Goal: Task Accomplishment & Management: Manage account settings

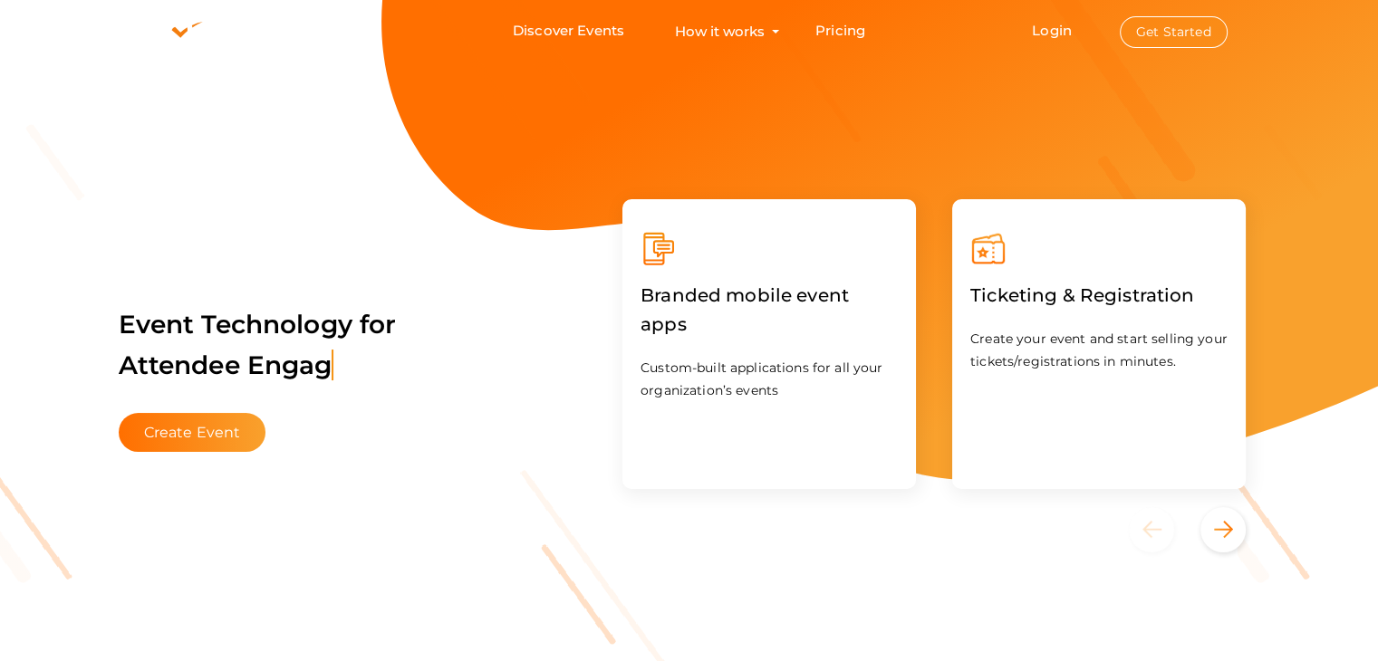
click at [1152, 36] on button "Get Started" at bounding box center [1174, 32] width 108 height 32
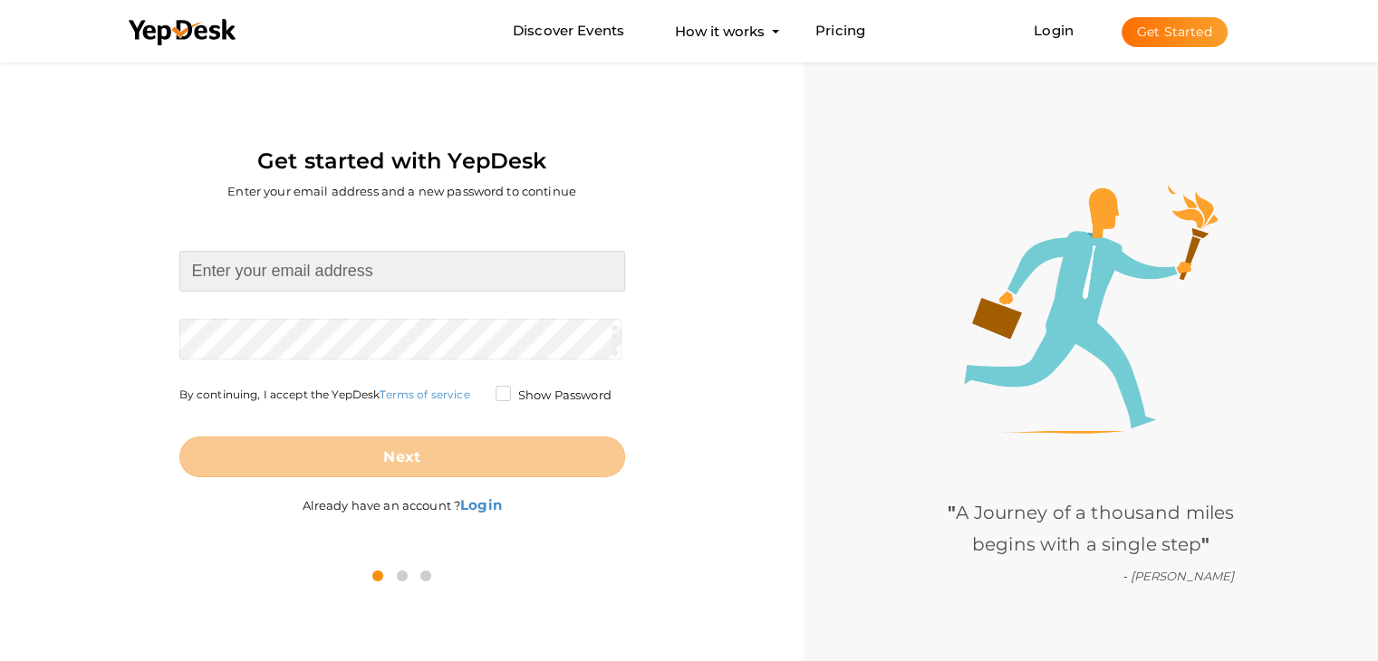
click at [375, 287] on input at bounding box center [402, 271] width 446 height 41
type input "[EMAIL_ADDRESS][DOMAIN_NAME]"
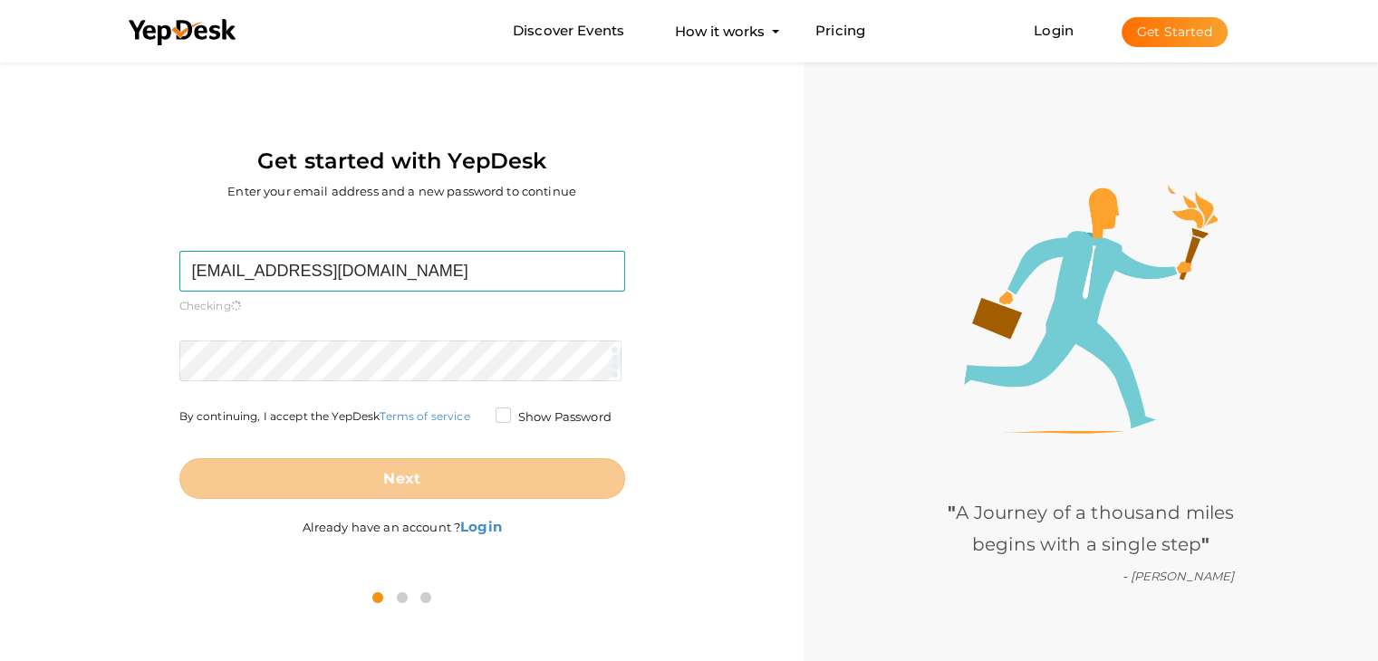
click at [269, 325] on form "dpspatialapunjab@gmail.com Required. Invalid email. Checking You already have a…" at bounding box center [402, 375] width 446 height 248
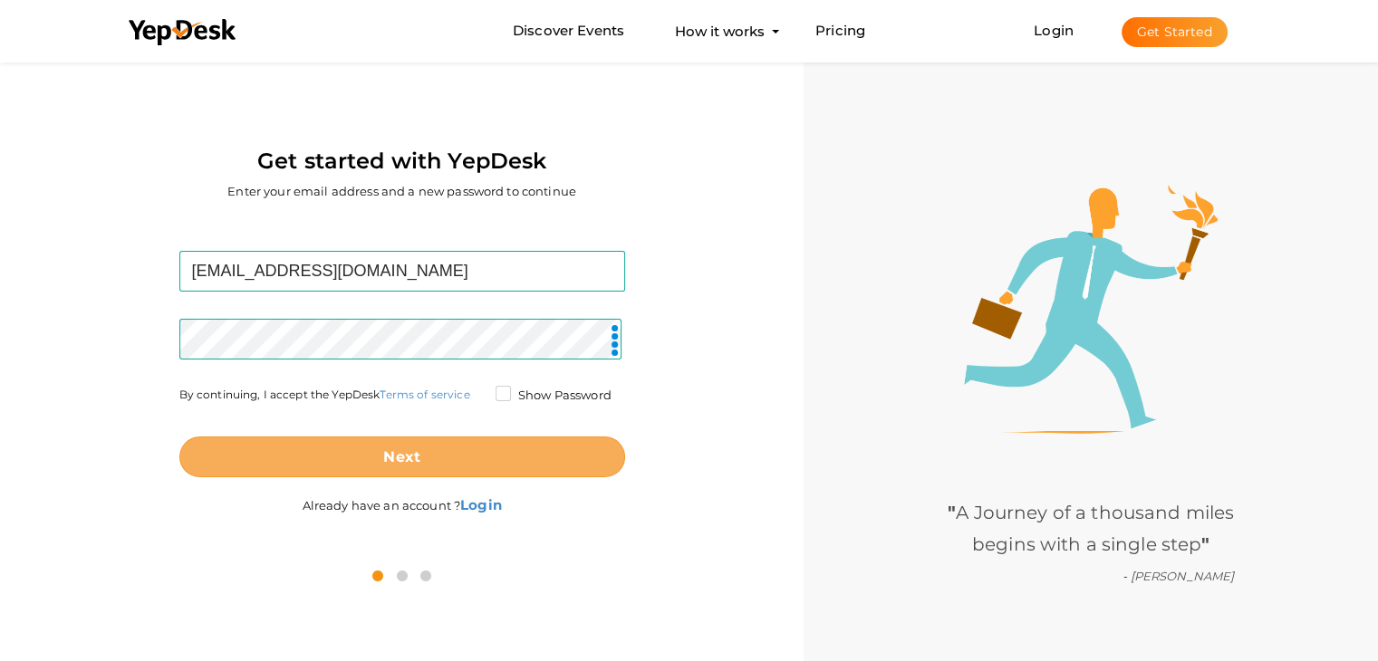
click at [478, 468] on button "Next" at bounding box center [402, 457] width 446 height 41
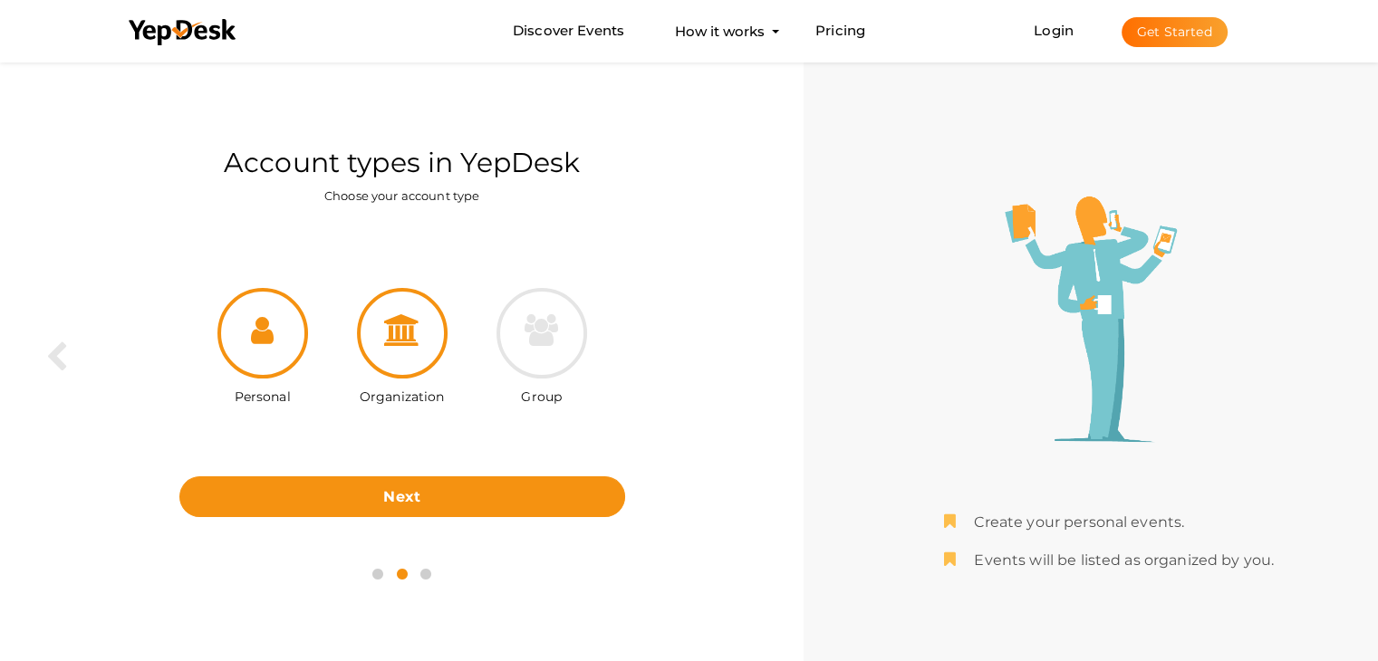
click at [399, 353] on div at bounding box center [402, 333] width 91 height 91
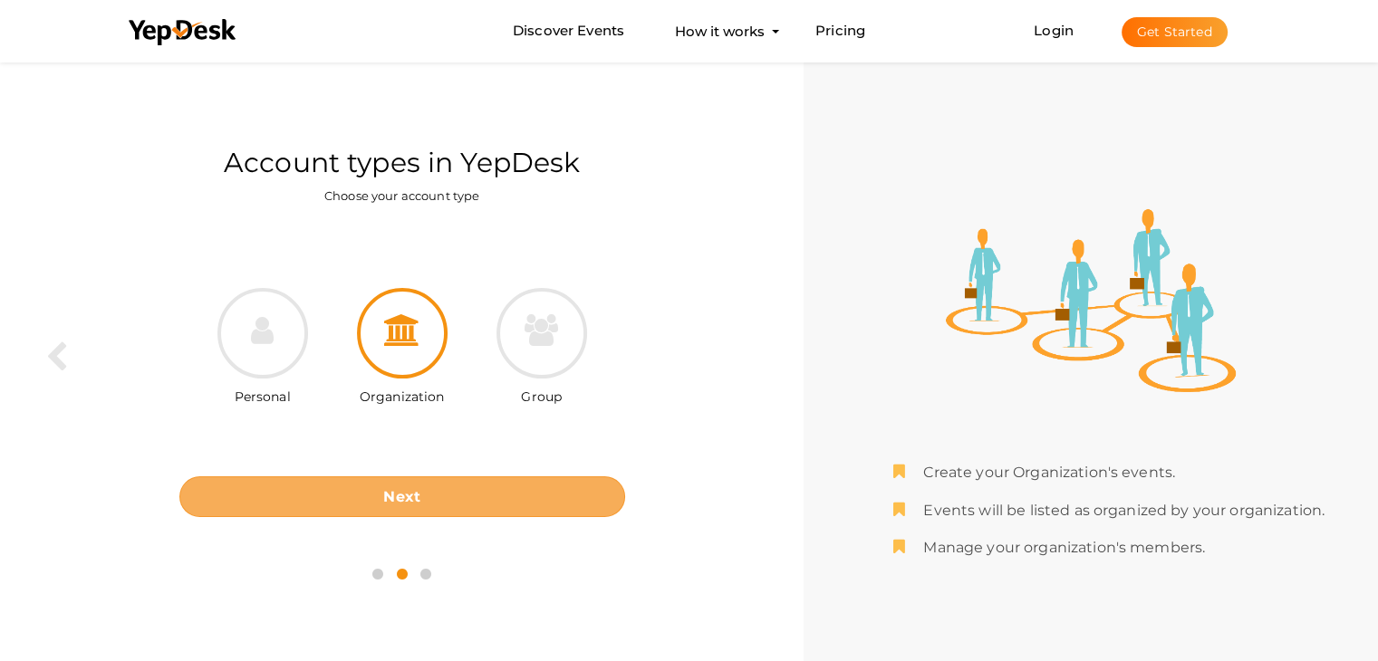
click at [402, 489] on b "Next" at bounding box center [401, 496] width 37 height 17
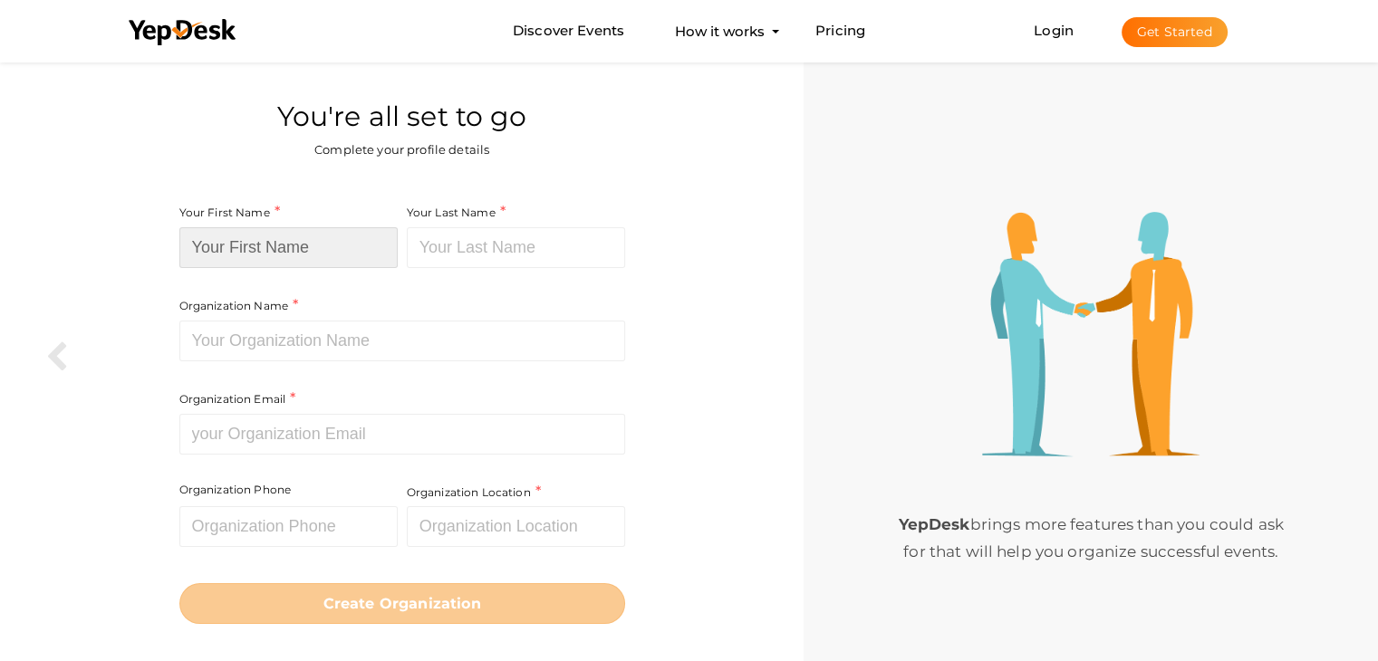
click at [305, 249] on input at bounding box center [288, 247] width 218 height 41
type input "DPS"
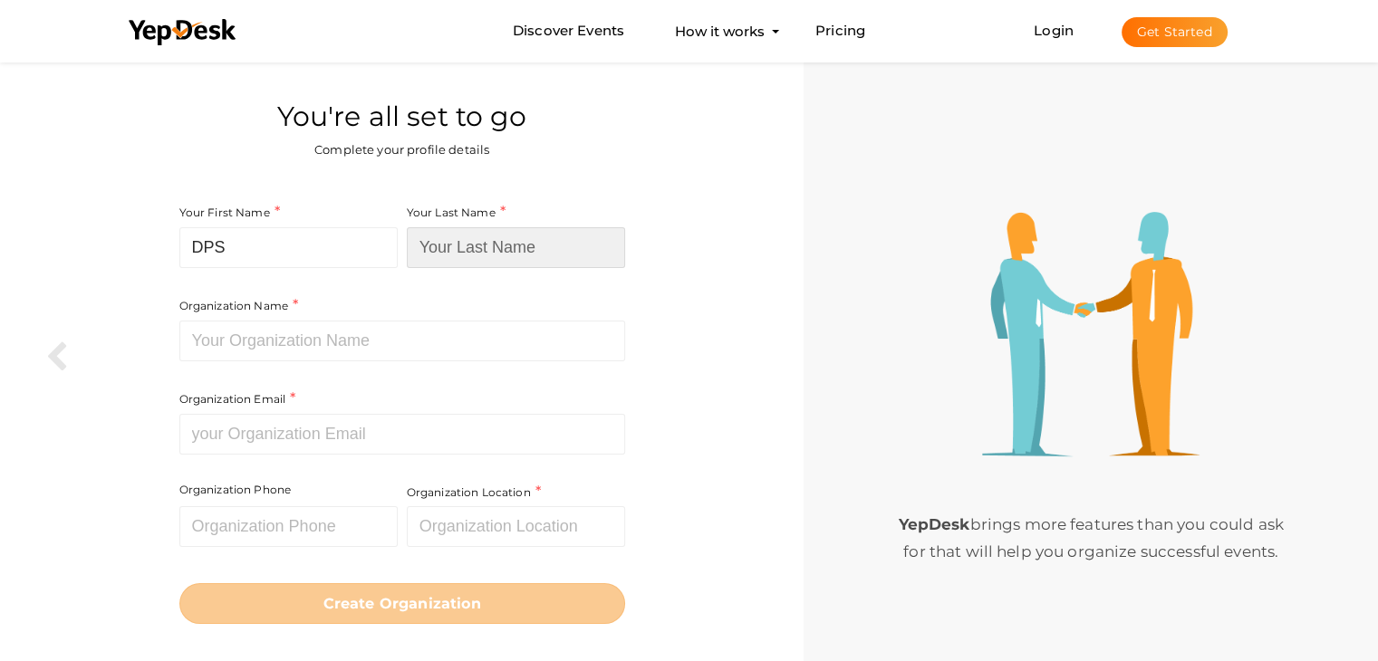
type input "Patiala"
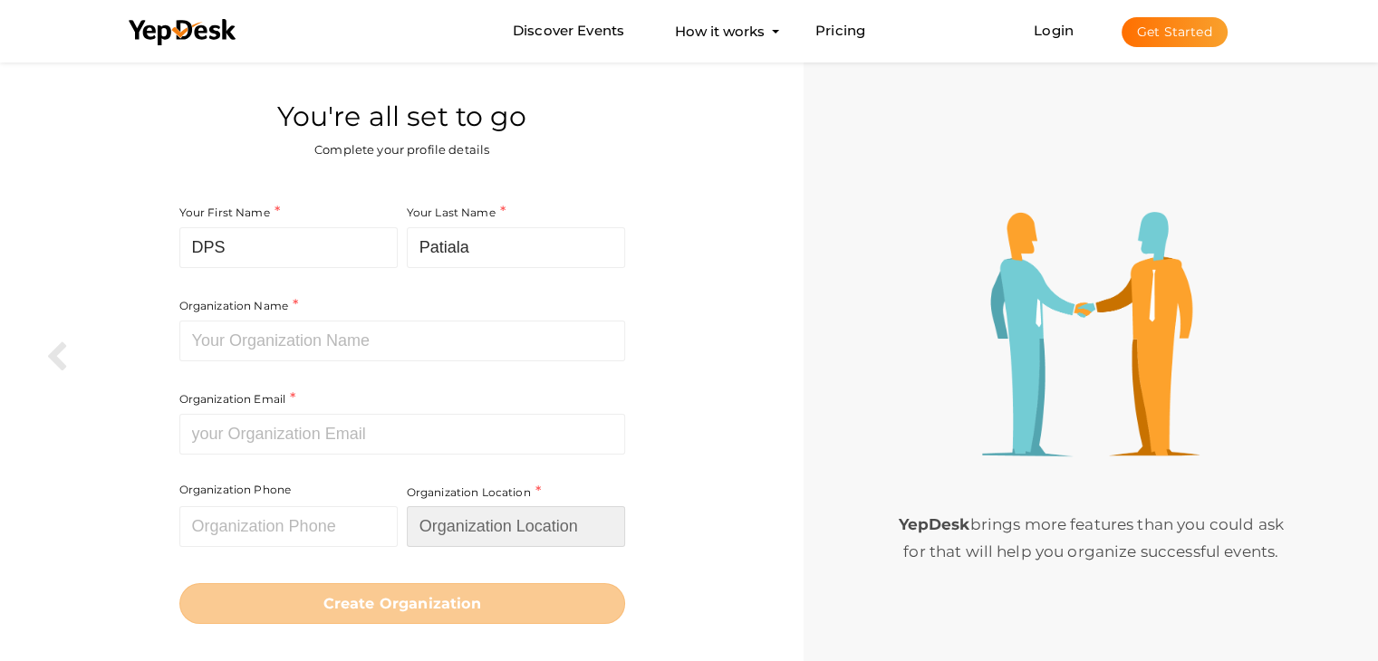
type input "[GEOGRAPHIC_DATA]"
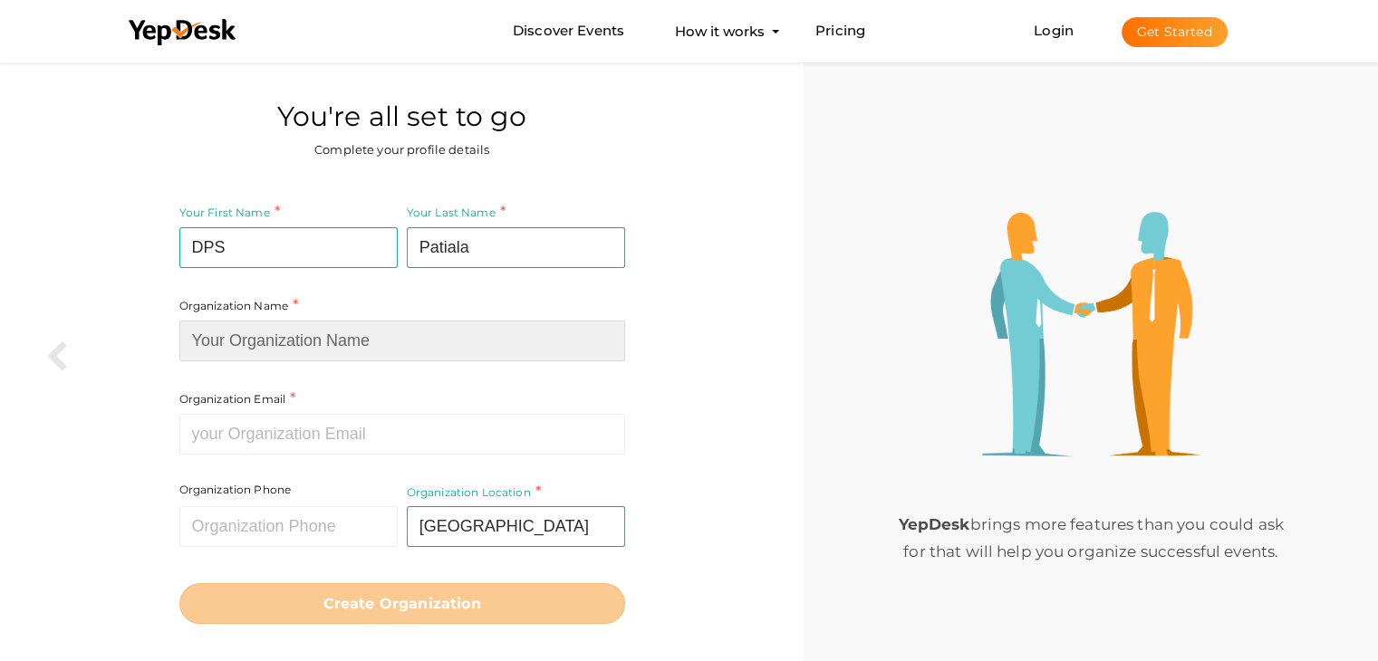
click at [304, 339] on input at bounding box center [402, 341] width 446 height 41
type input "Delhi Public School Patiala"
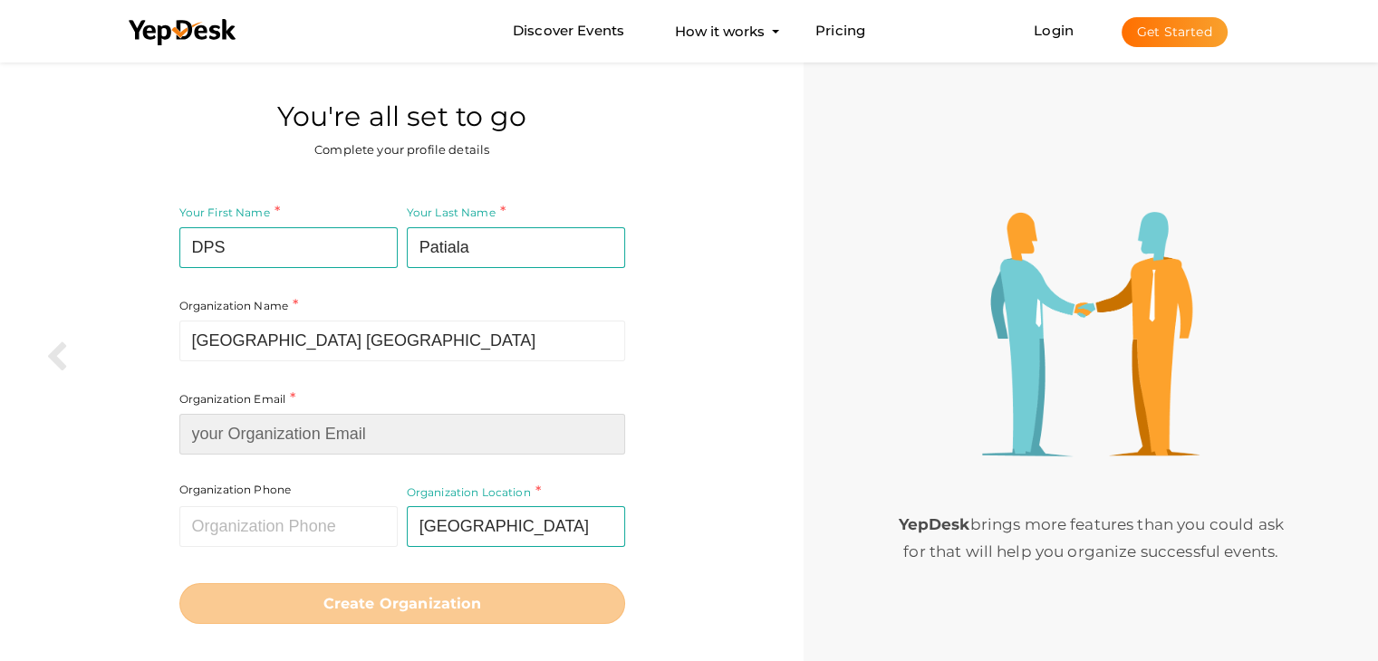
type input "[EMAIL_ADDRESS][DOMAIN_NAME]"
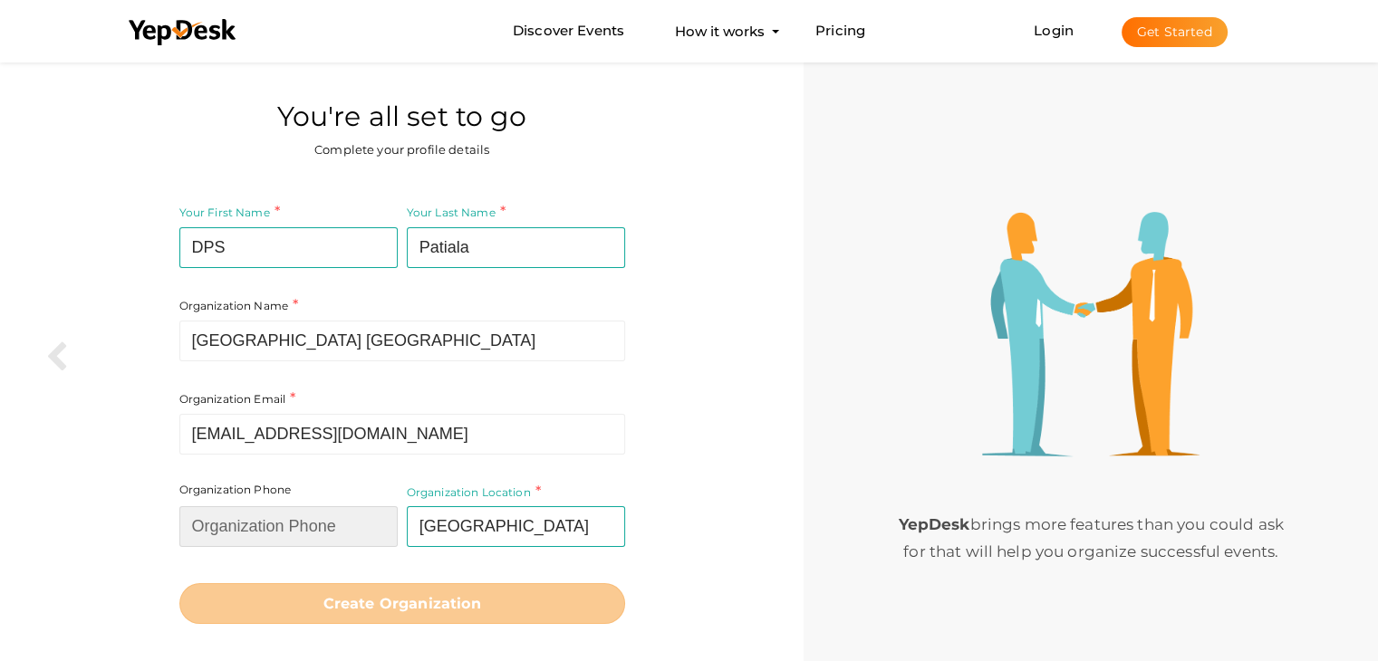
type input "09988104779"
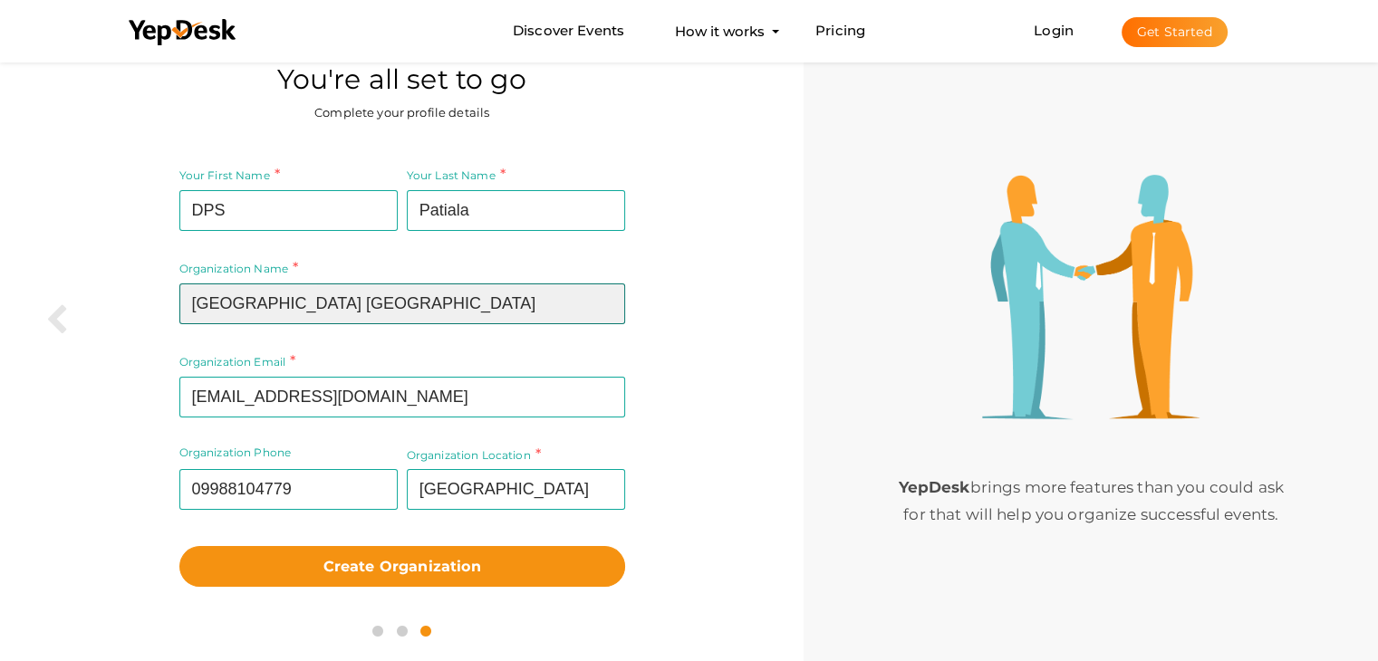
scroll to position [58, 0]
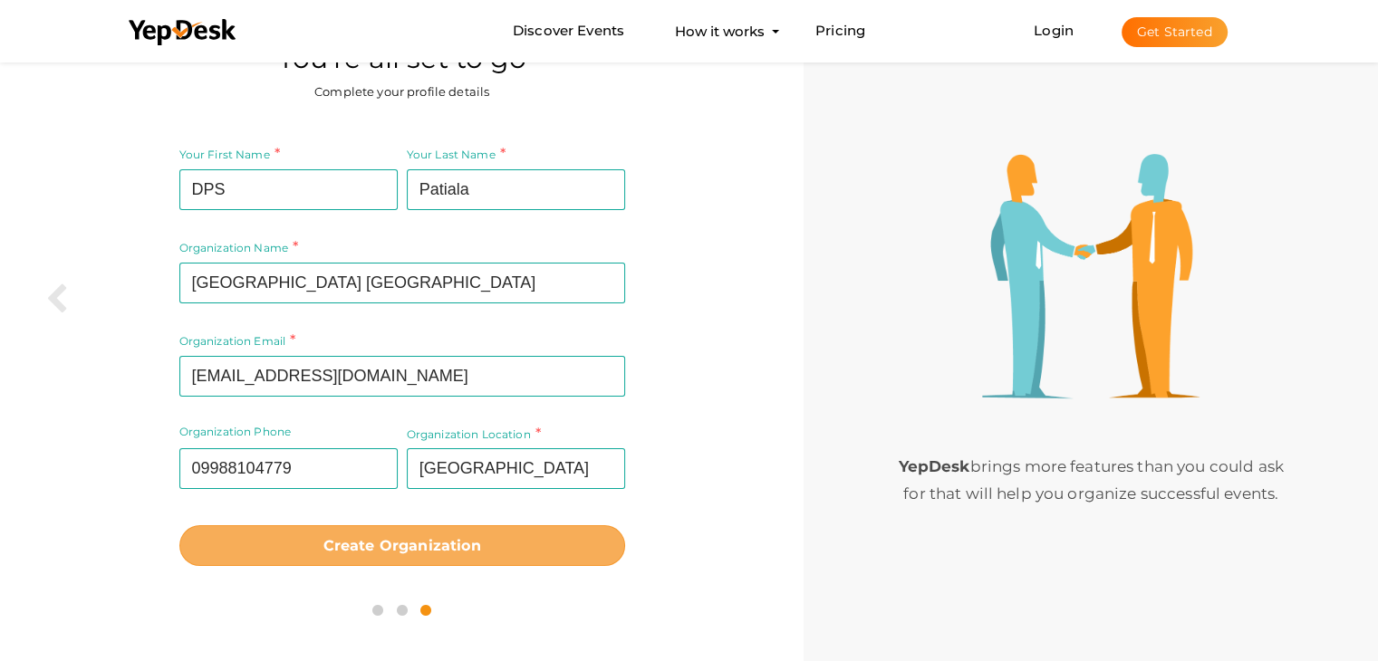
click at [381, 538] on b "Create Organization" at bounding box center [402, 545] width 158 height 17
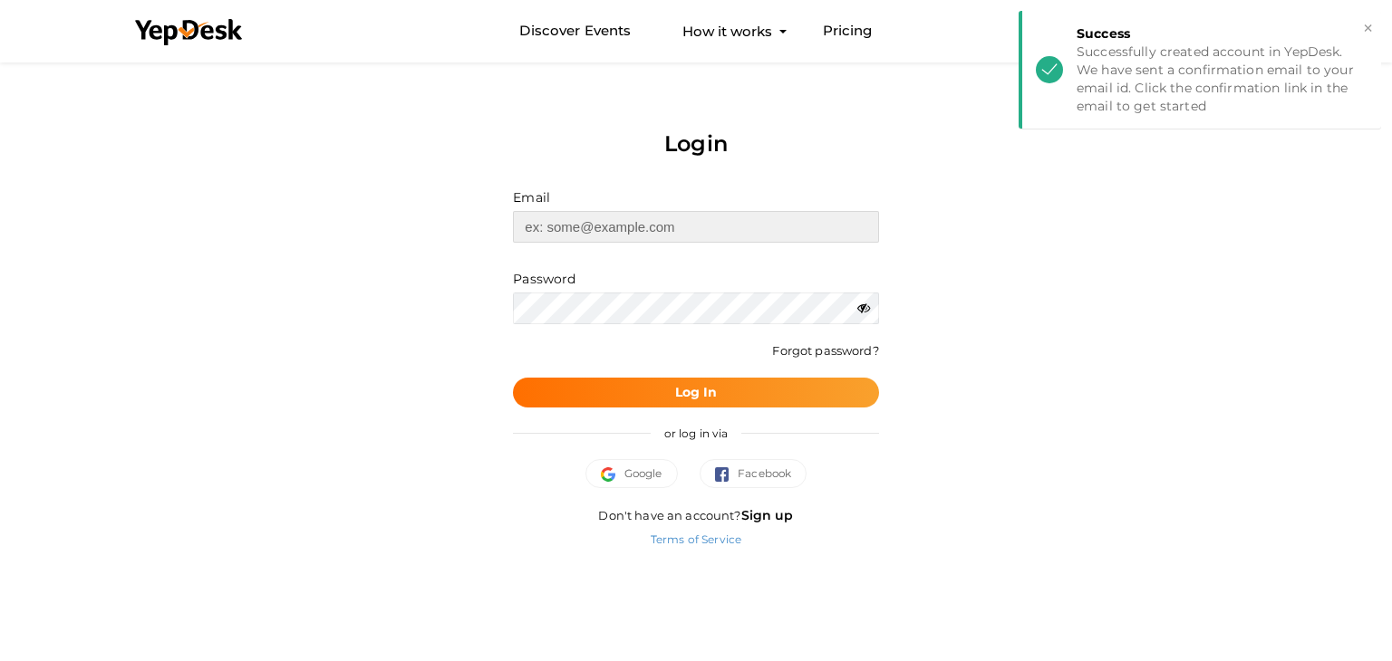
type input "[EMAIL_ADDRESS][DOMAIN_NAME]"
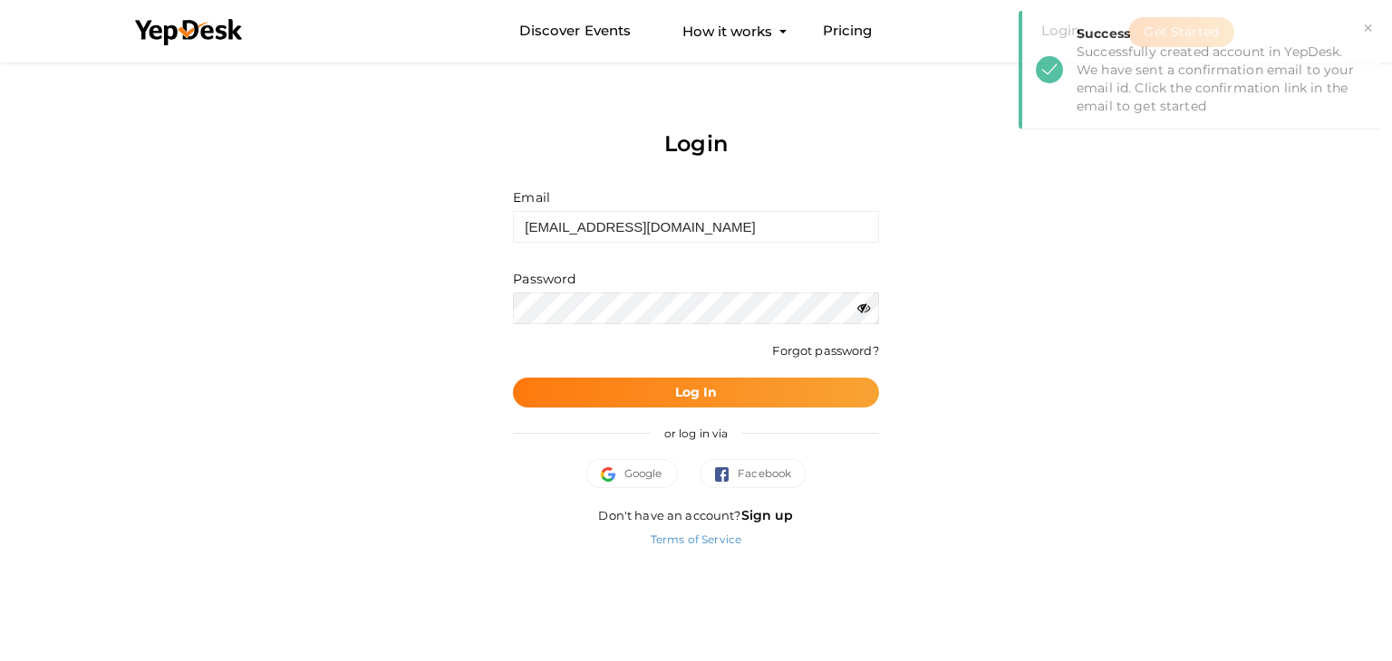
click at [641, 389] on button "Log In" at bounding box center [695, 393] width 365 height 30
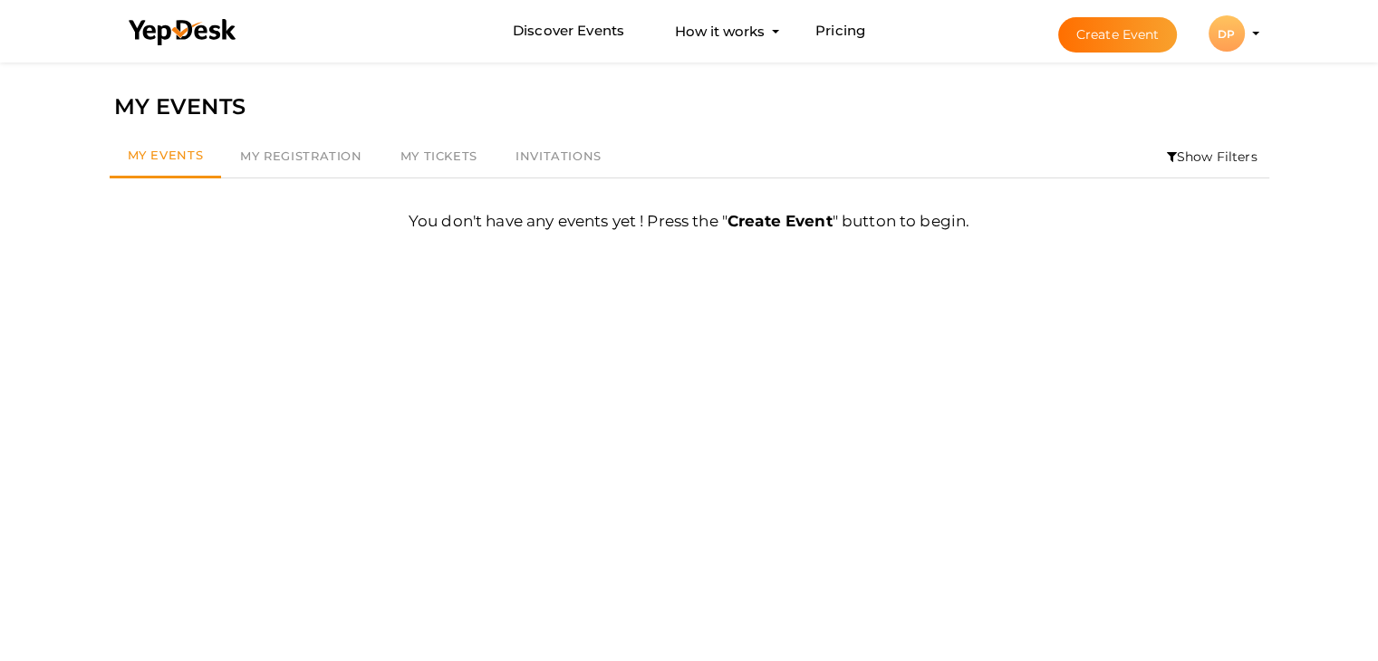
click at [1249, 37] on button "DP DP DPS Patiala dpspatialapunjab@gmail.com Personal Profile My Events Admin S…" at bounding box center [1226, 33] width 47 height 38
click at [1243, 34] on div "DP" at bounding box center [1227, 33] width 36 height 36
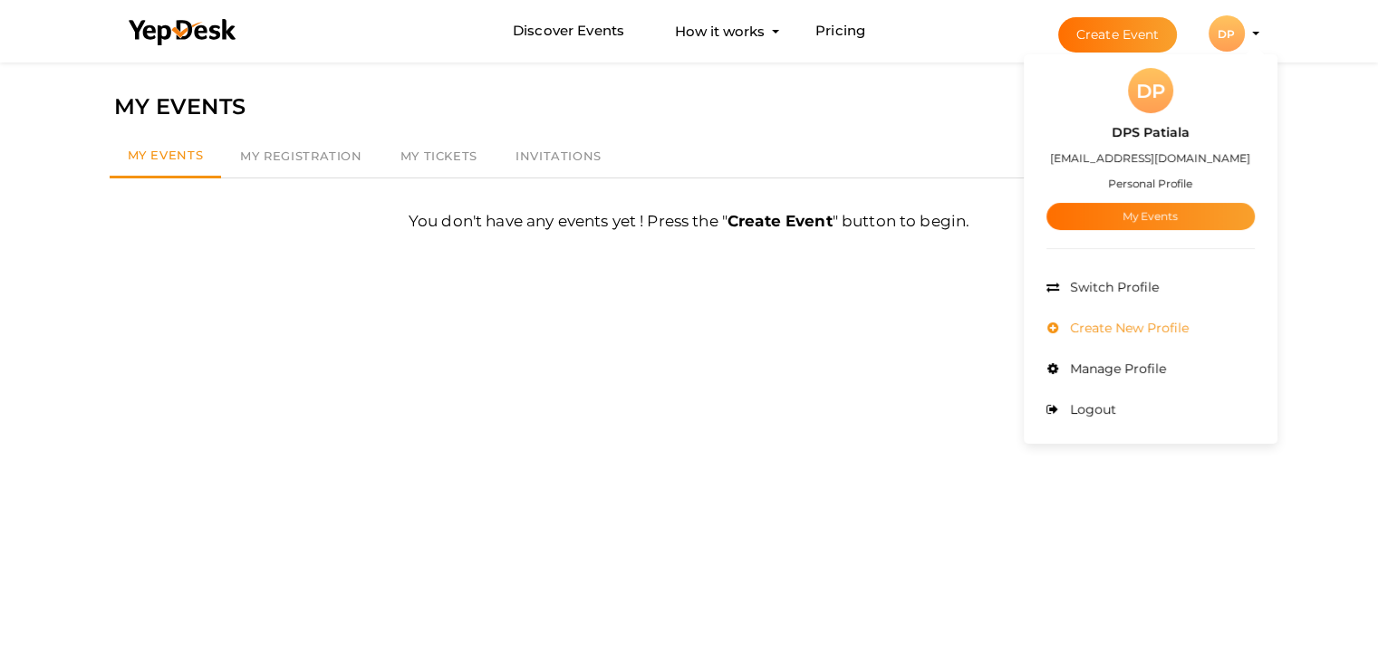
click at [1119, 323] on span "Create New Profile" at bounding box center [1127, 328] width 123 height 16
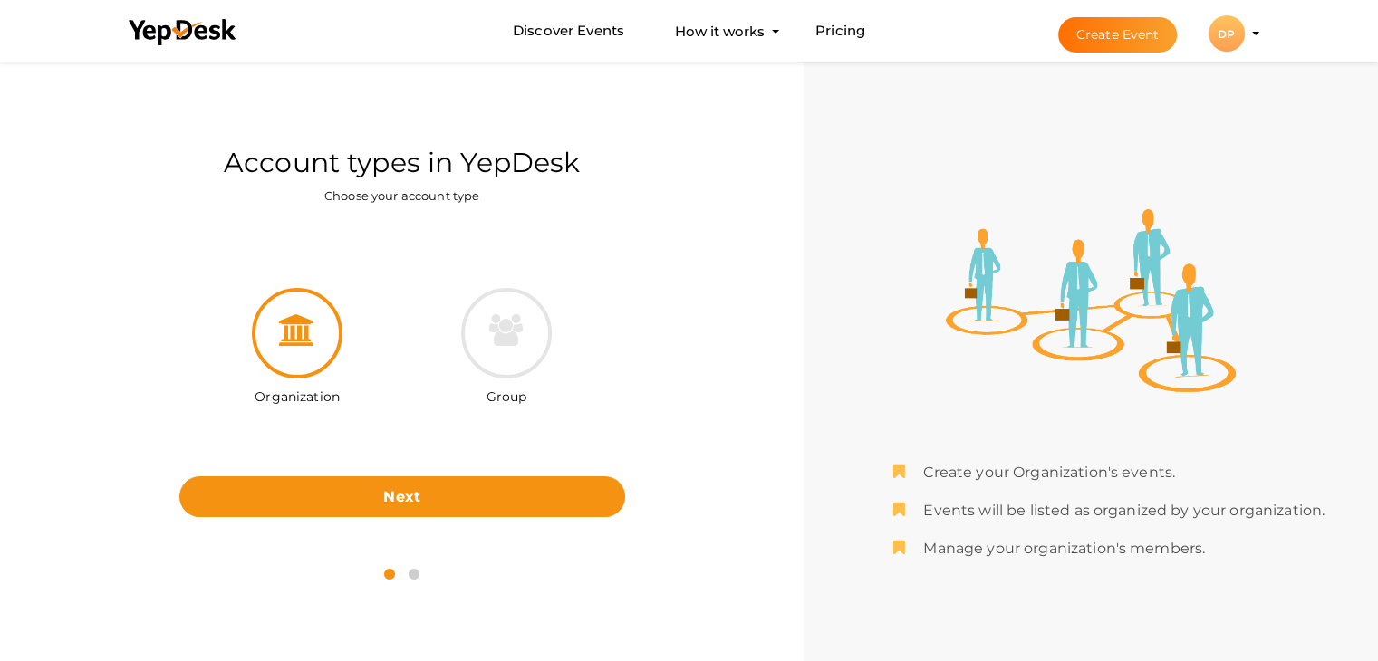
click at [1221, 41] on div "DP" at bounding box center [1227, 33] width 36 height 36
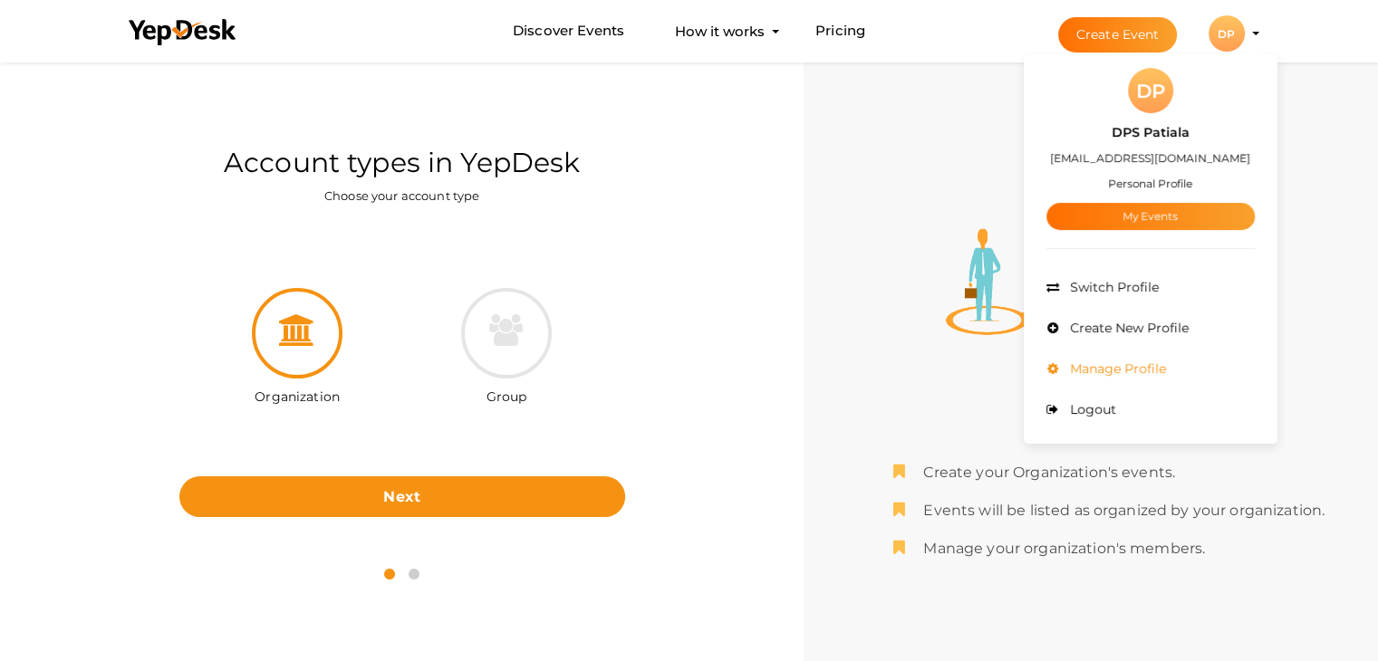
click at [1099, 372] on span "Manage Profile" at bounding box center [1116, 369] width 101 height 16
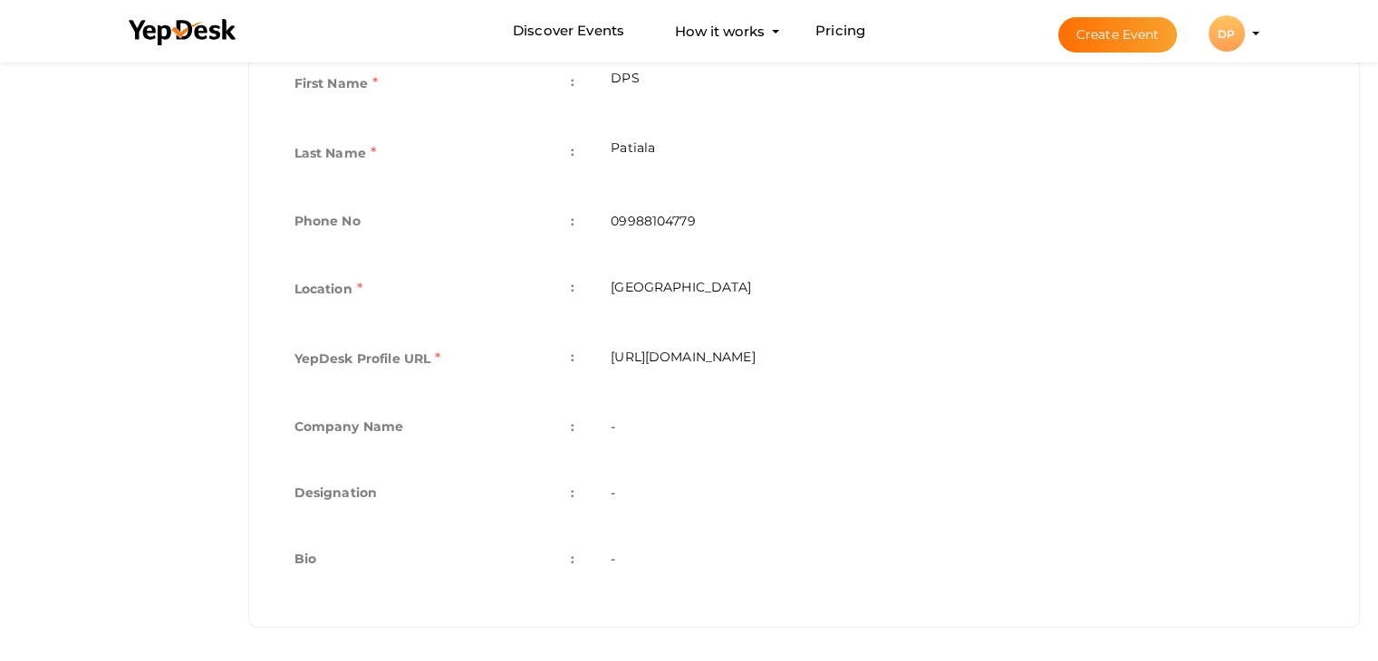
scroll to position [473, 0]
drag, startPoint x: 721, startPoint y: 349, endPoint x: 882, endPoint y: 342, distance: 160.5
click at [882, 342] on td "[URL][DOMAIN_NAME]" at bounding box center [962, 360] width 739 height 70
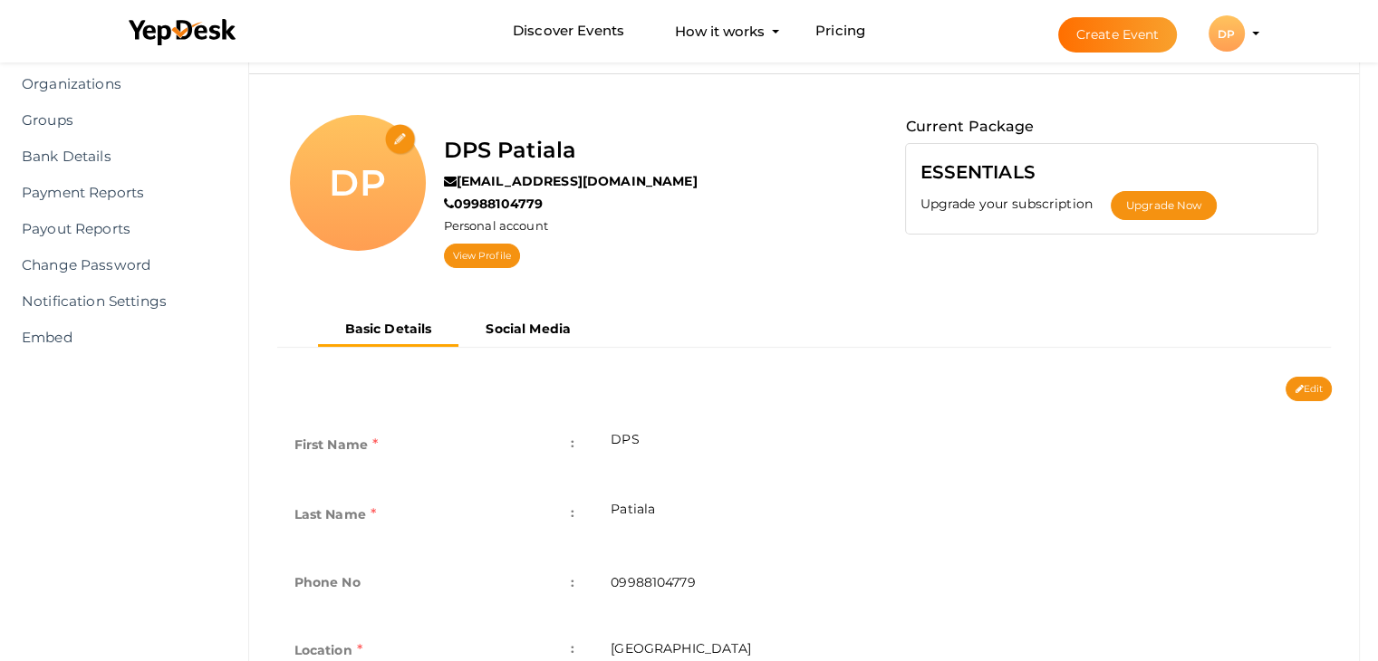
scroll to position [0, 0]
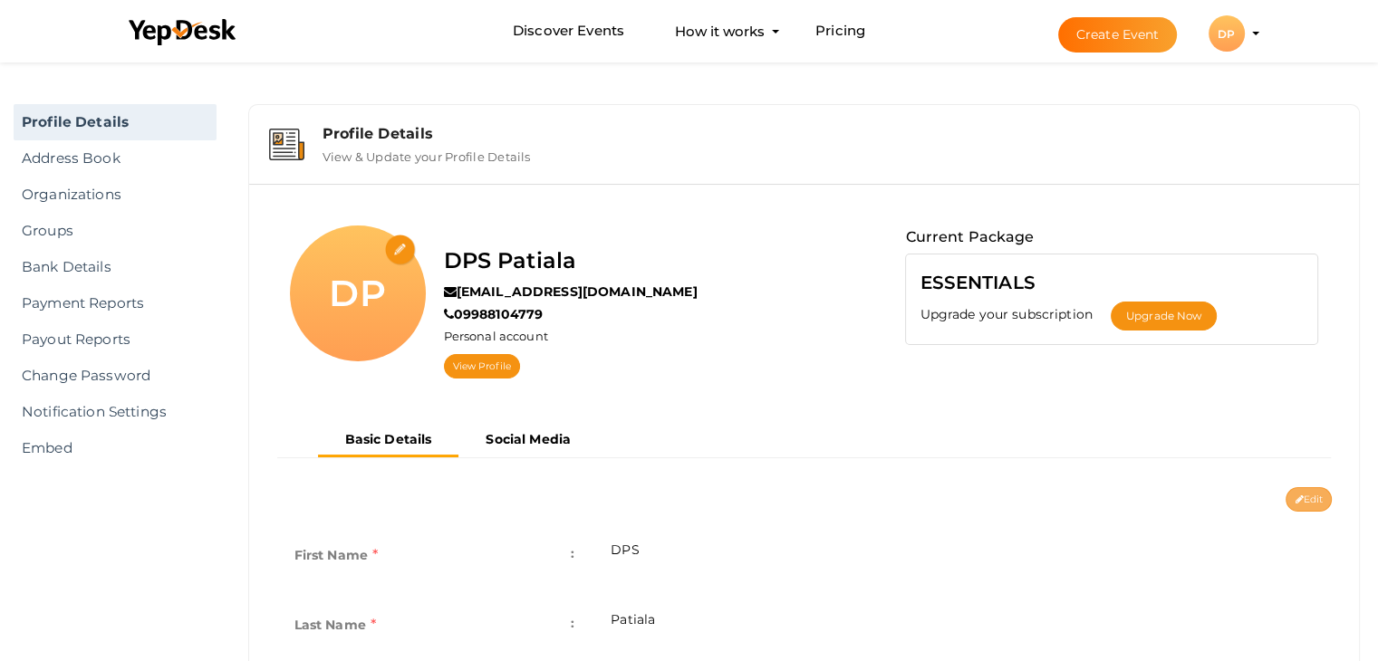
click at [1291, 500] on button "Edit" at bounding box center [1309, 499] width 46 height 24
type input "DPS"
type input "Patiala"
type input "09988104779"
type input "[GEOGRAPHIC_DATA]"
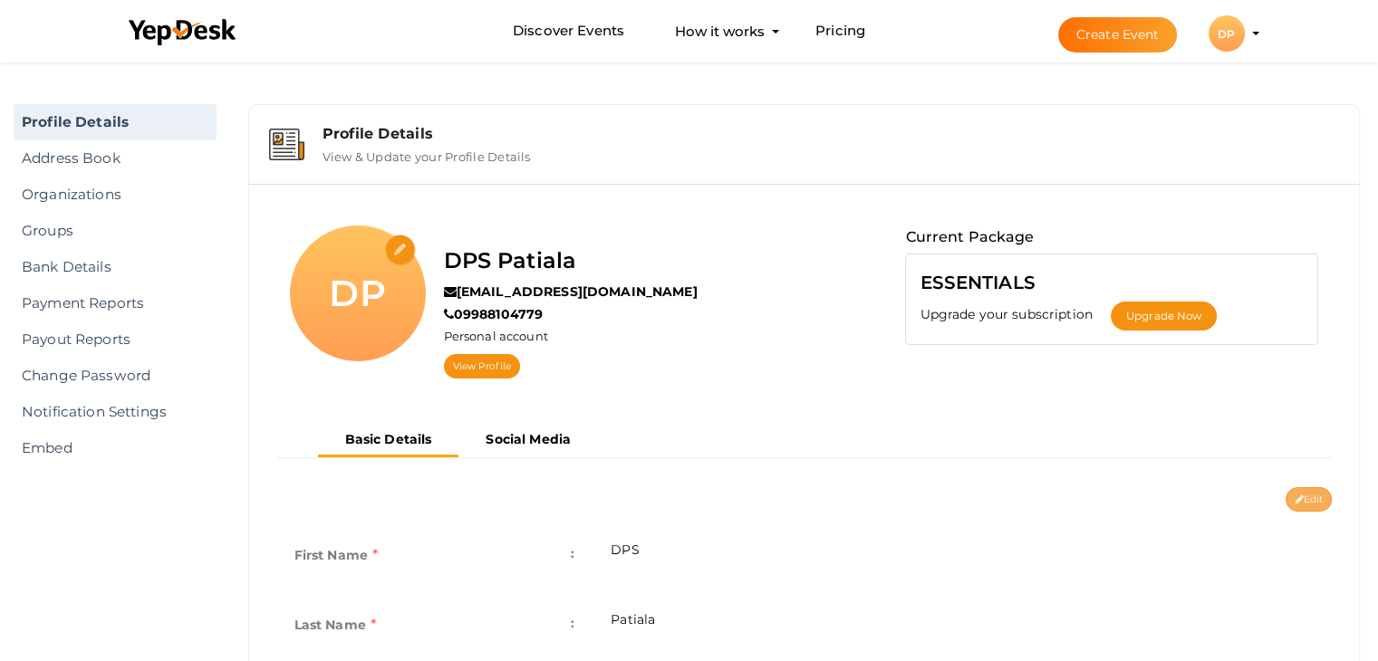
type input "dps-patiala"
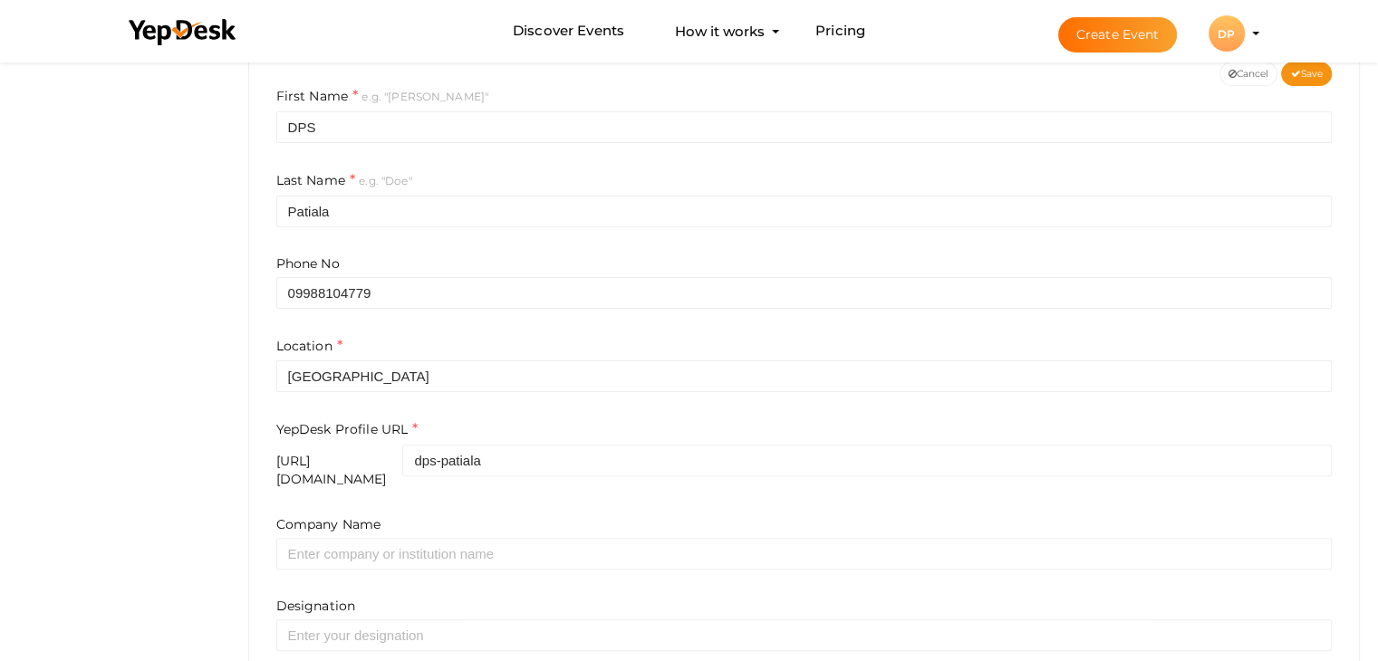
scroll to position [544, 0]
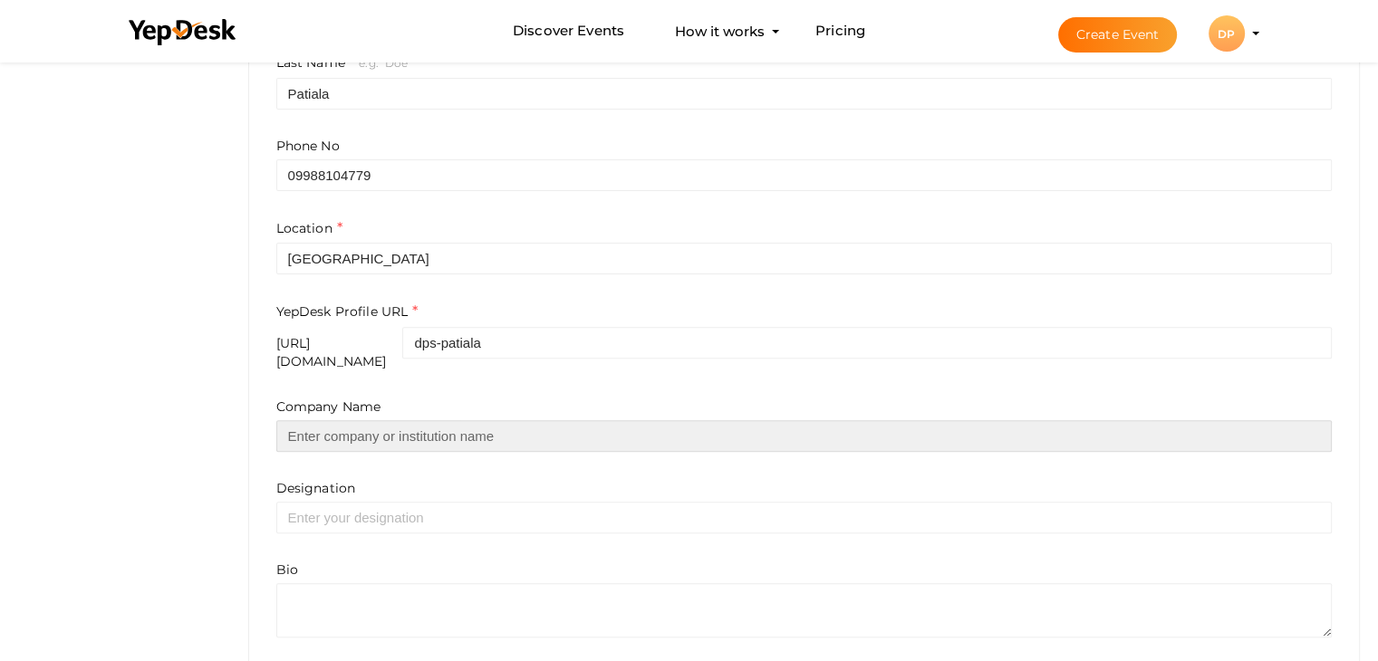
click at [336, 427] on input "text" at bounding box center [804, 436] width 1056 height 32
type input "[GEOGRAPHIC_DATA] [GEOGRAPHIC_DATA]"
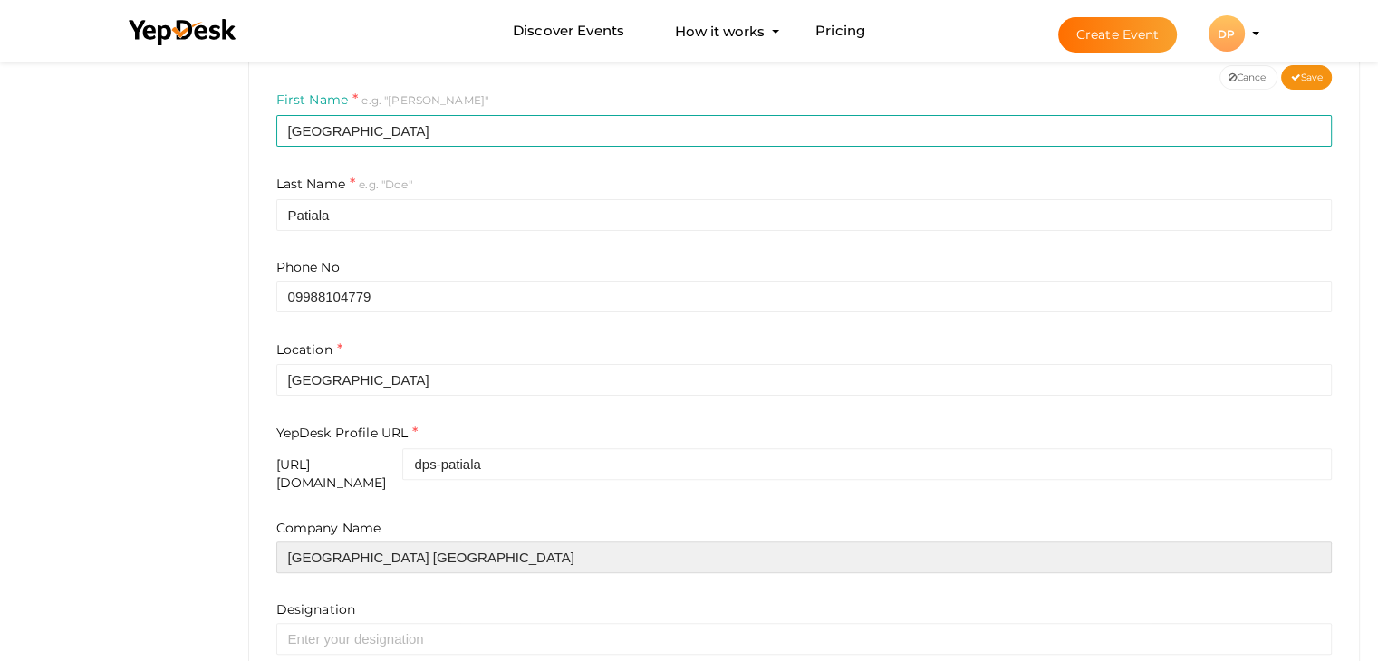
scroll to position [272, 0]
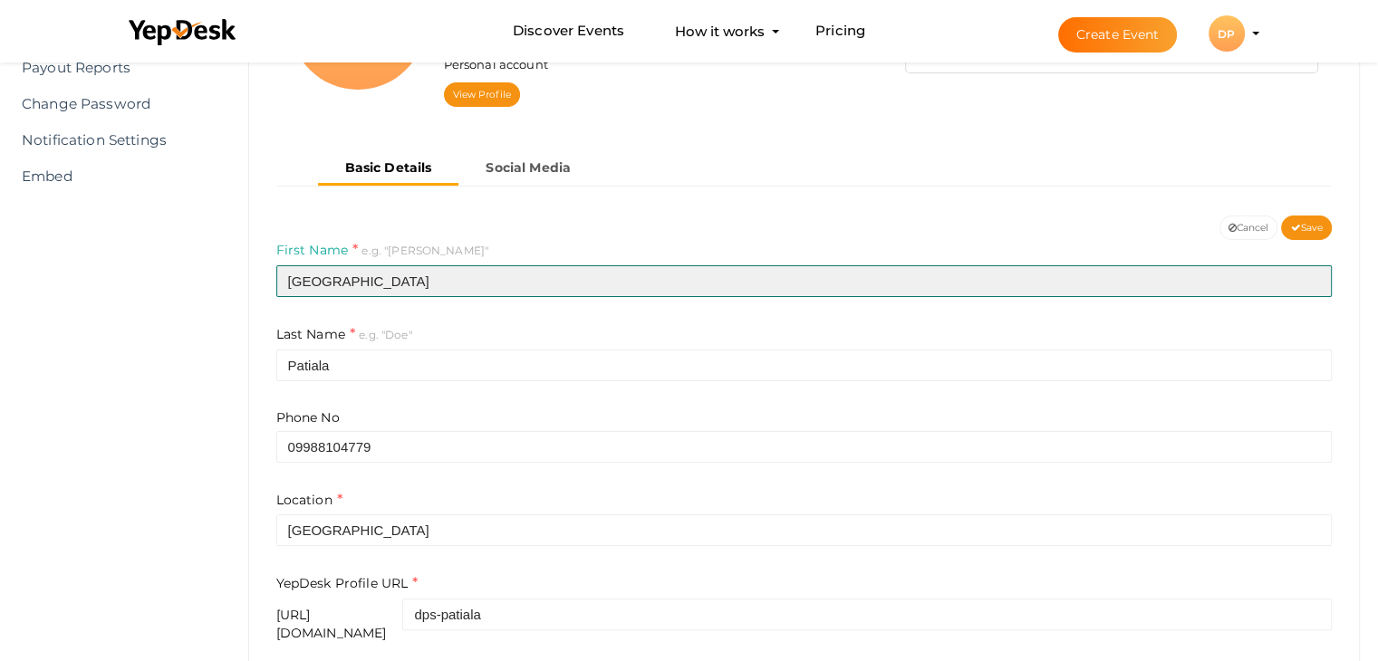
click at [319, 287] on input "Delhi" at bounding box center [804, 281] width 1056 height 32
click at [319, 284] on input "Delhi" at bounding box center [804, 281] width 1056 height 32
type input "DPS"
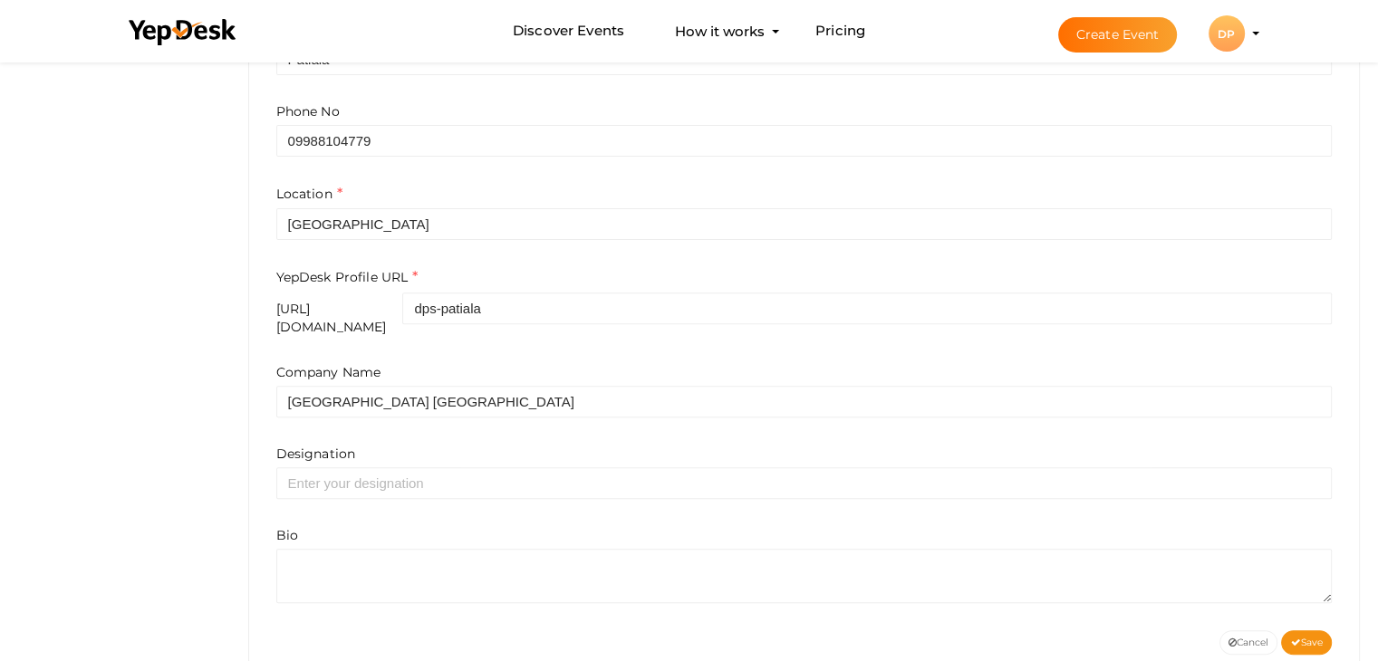
scroll to position [609, 0]
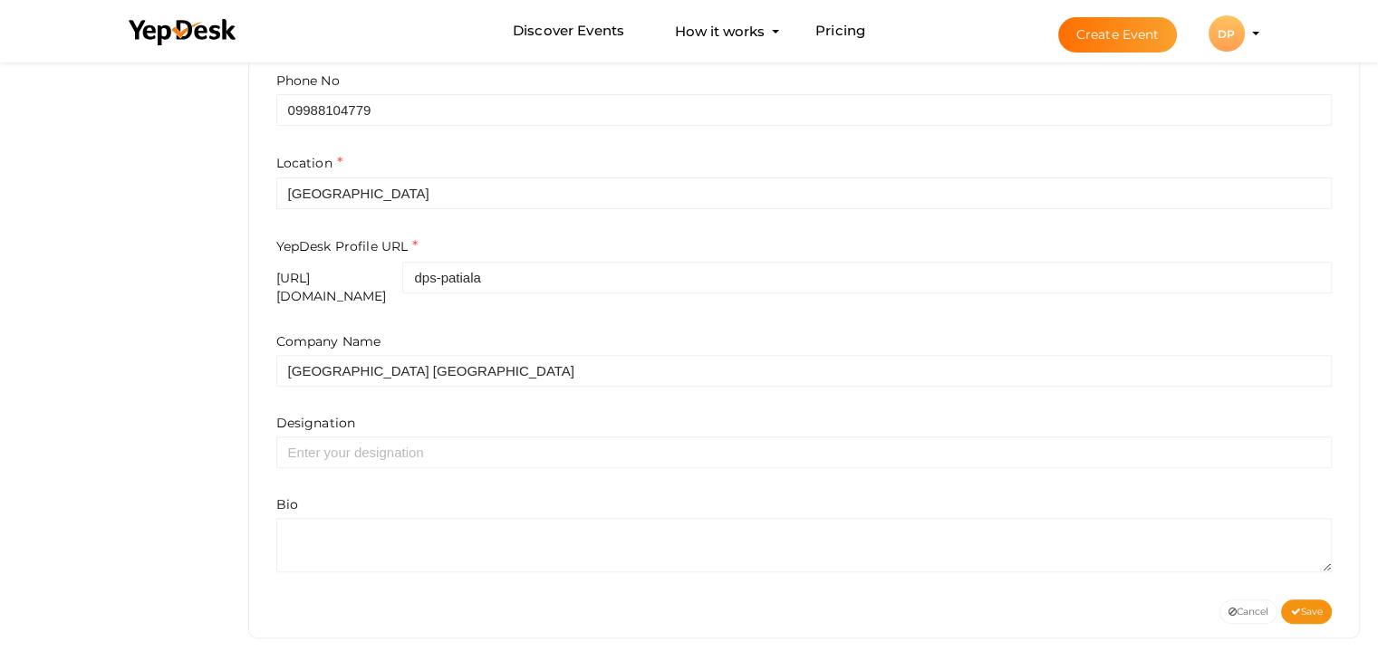
click at [373, 458] on div "Company Name Delhi Public School Patiala Designation Bio" at bounding box center [804, 453] width 1056 height 240
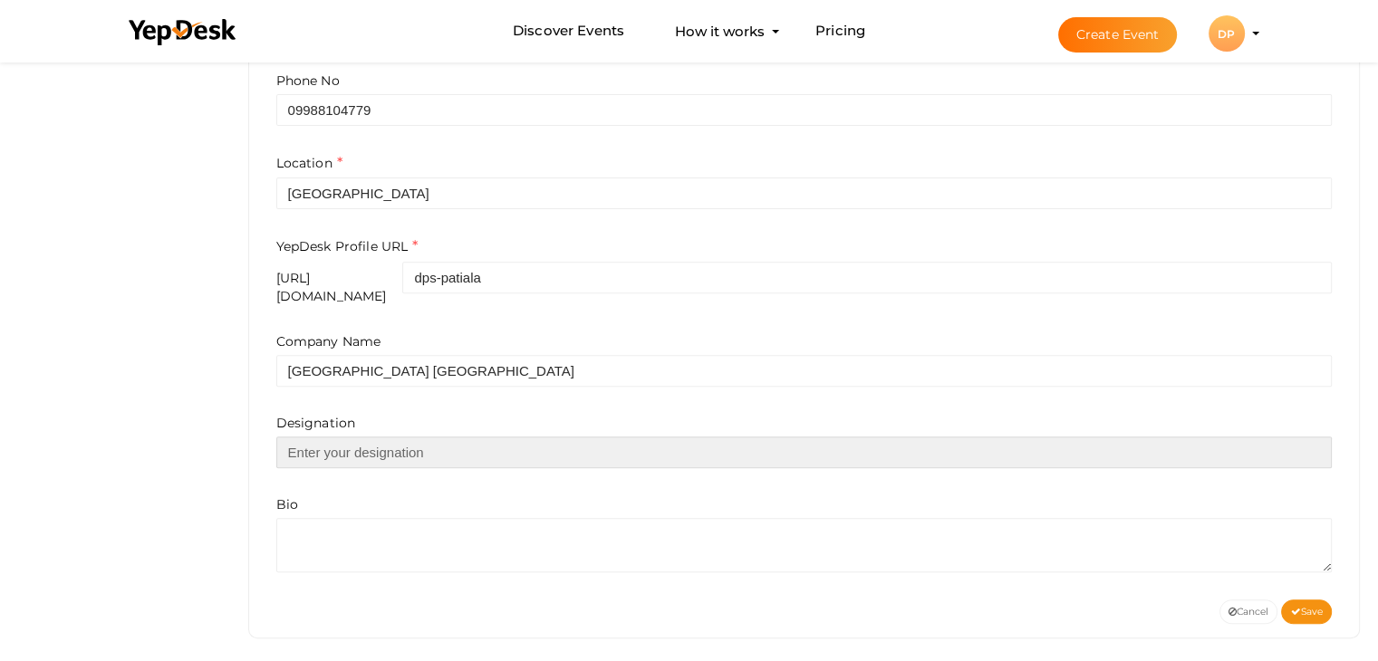
click at [362, 439] on input "text" at bounding box center [804, 453] width 1056 height 32
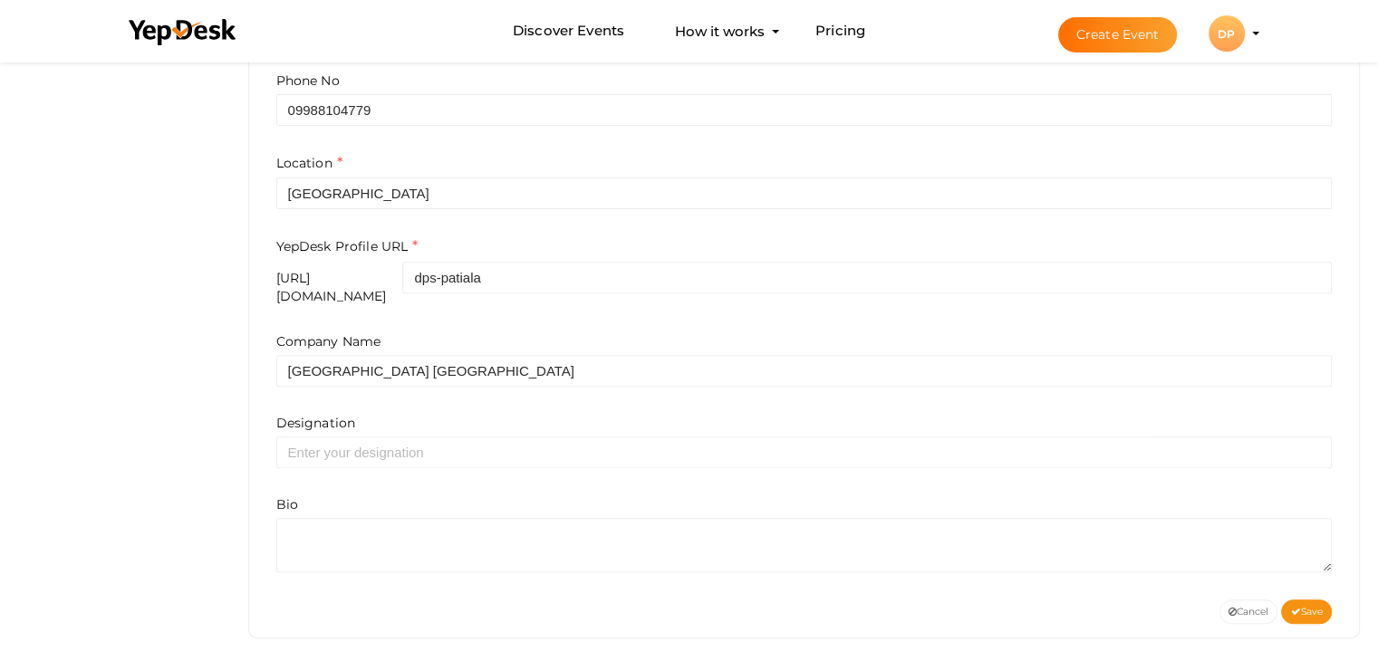
click at [352, 570] on div "First Name e.g. "John" DPS Last Name e.g. "Doe" Patiala Phone No 09988104779 Lo…" at bounding box center [805, 251] width 1084 height 697
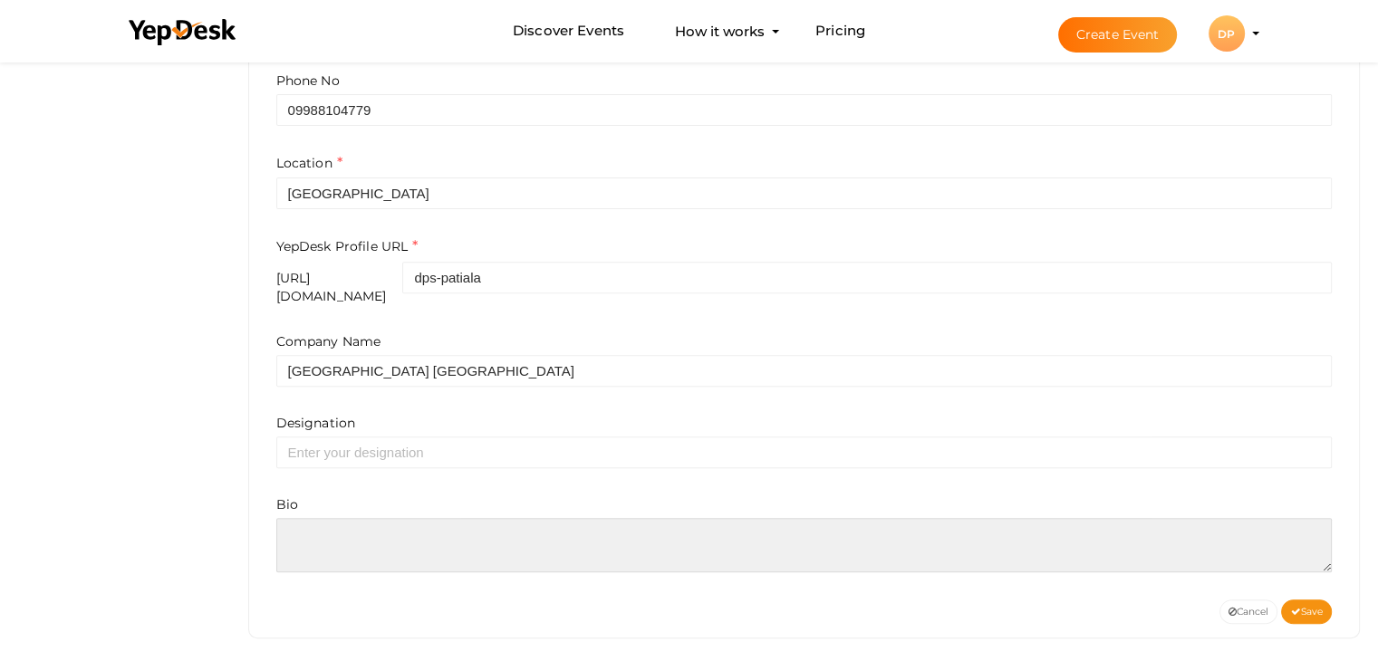
click at [344, 534] on textarea at bounding box center [804, 545] width 1056 height 54
paste textarea "DPS Patiala is the No.1 school in Patiala, providing highest quality of educati…"
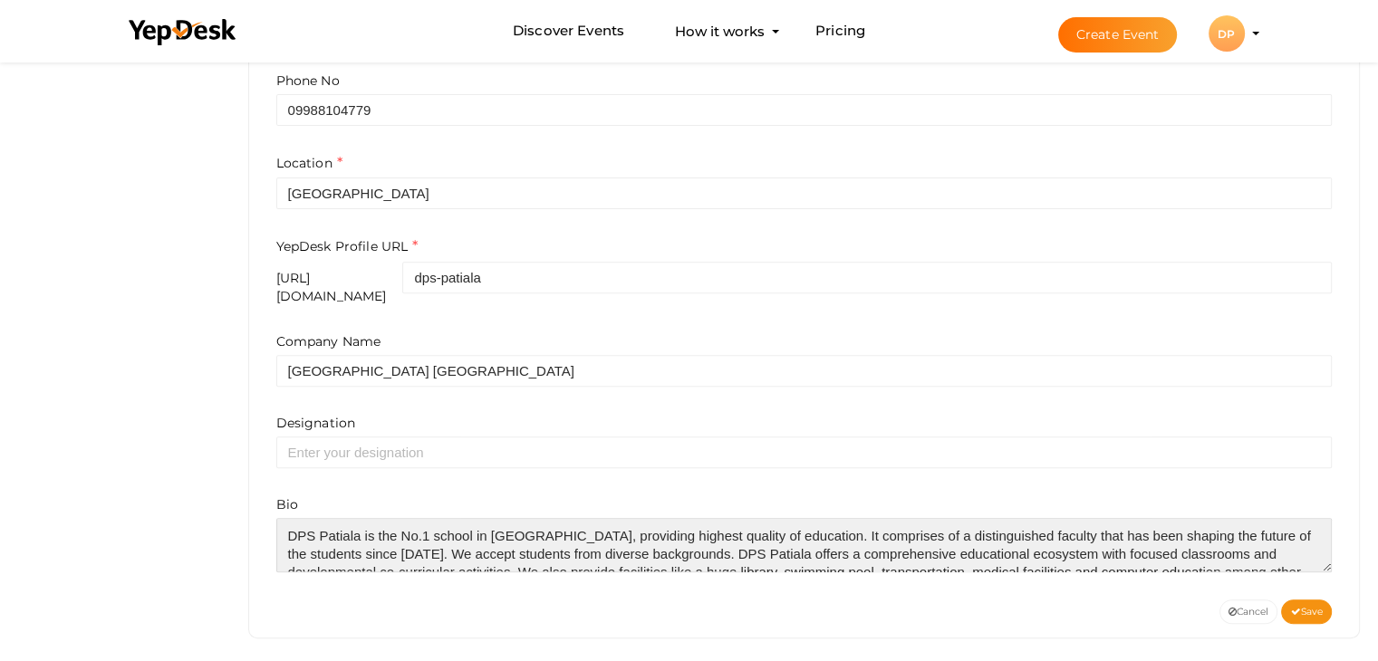
scroll to position [26, 0]
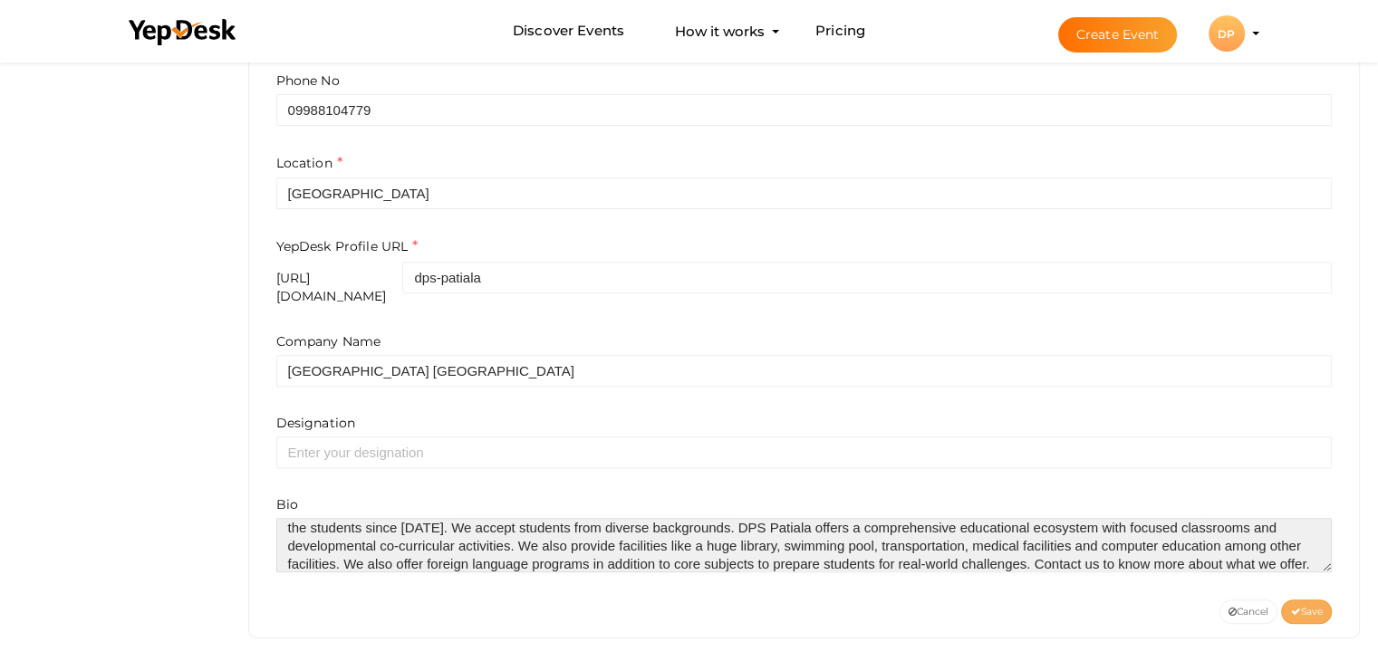
type textarea "DPS Patiala is the No.1 school in Patiala, providing highest quality of educati…"
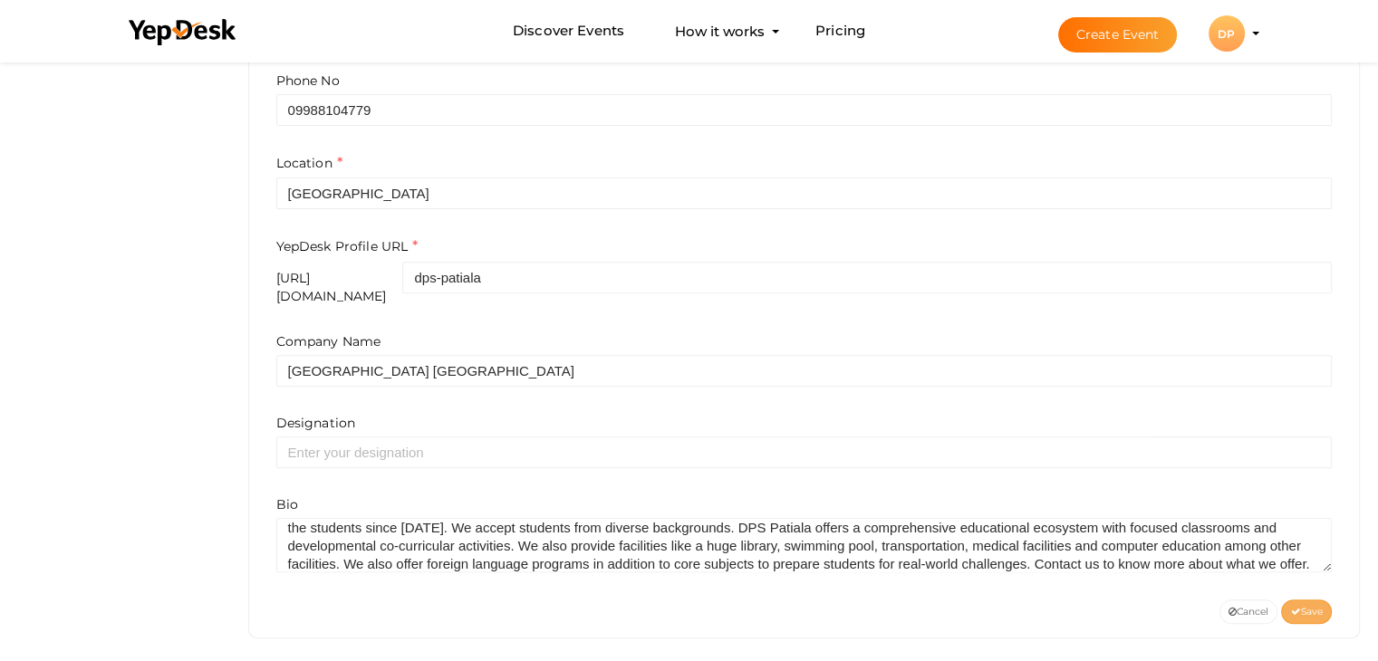
click at [1300, 606] on span "Save" at bounding box center [1306, 612] width 33 height 12
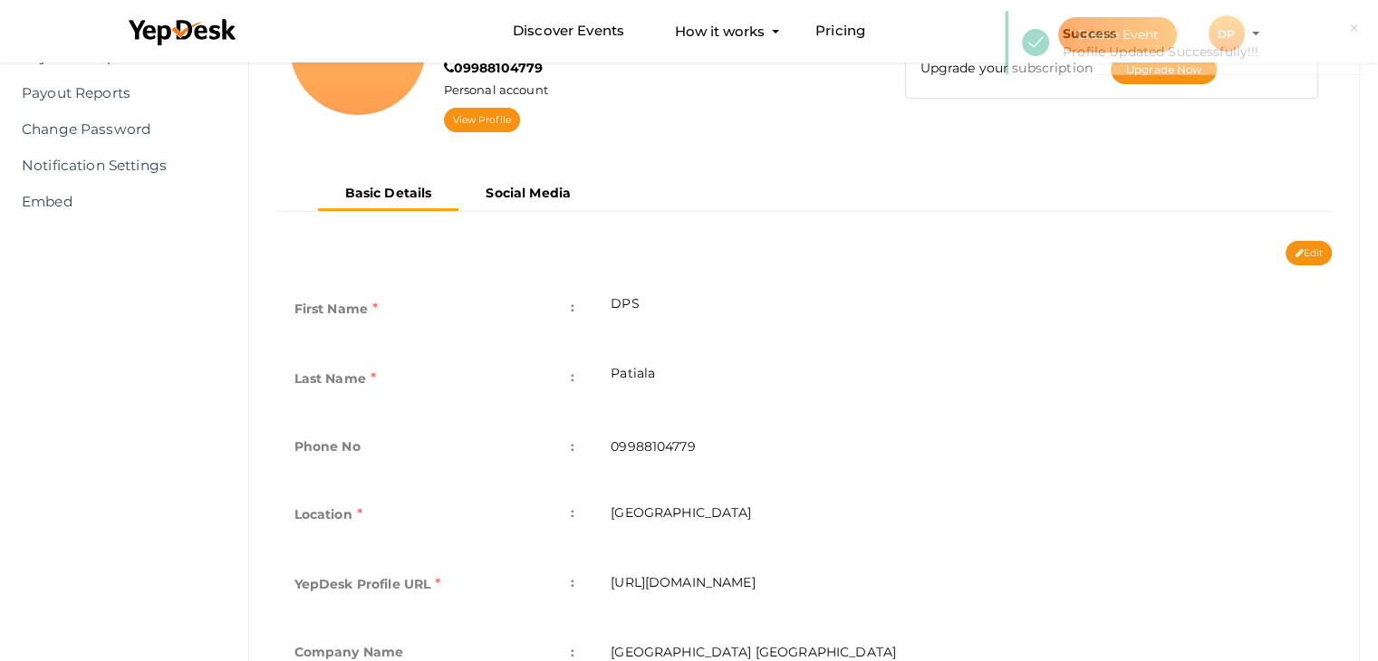
scroll to position [0, 0]
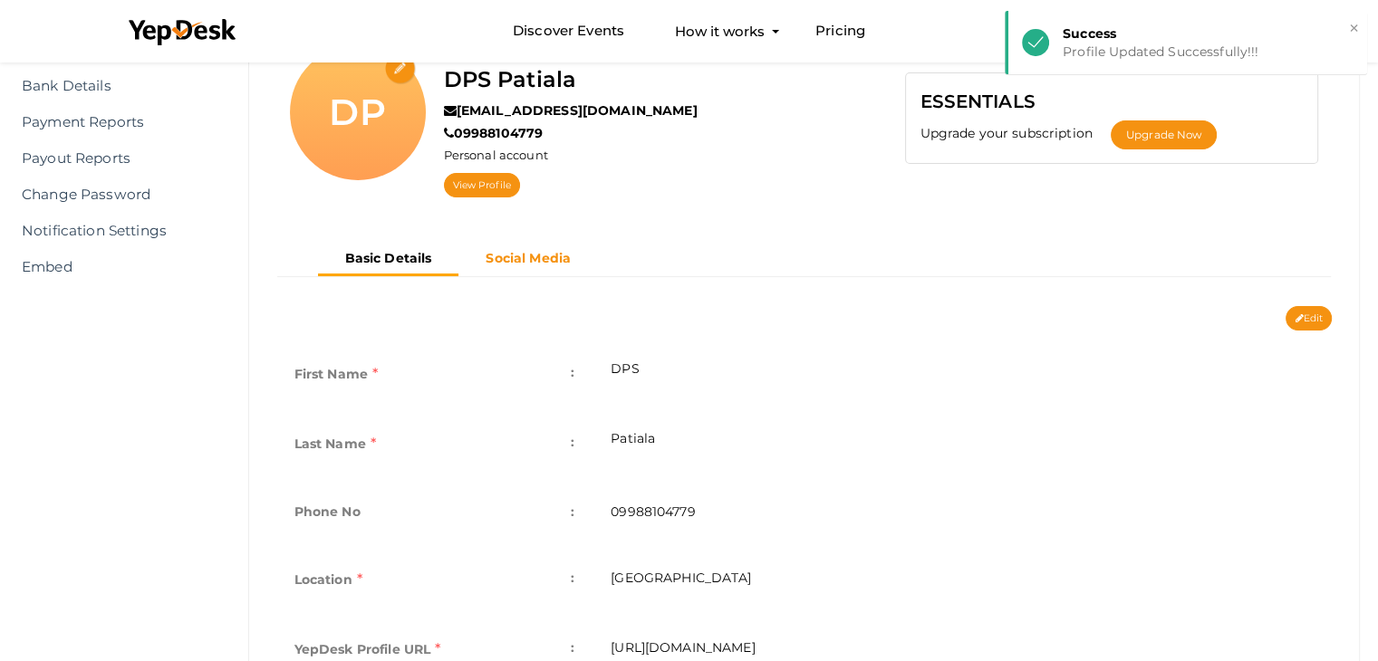
click at [521, 259] on b "Social Media" at bounding box center [528, 258] width 85 height 16
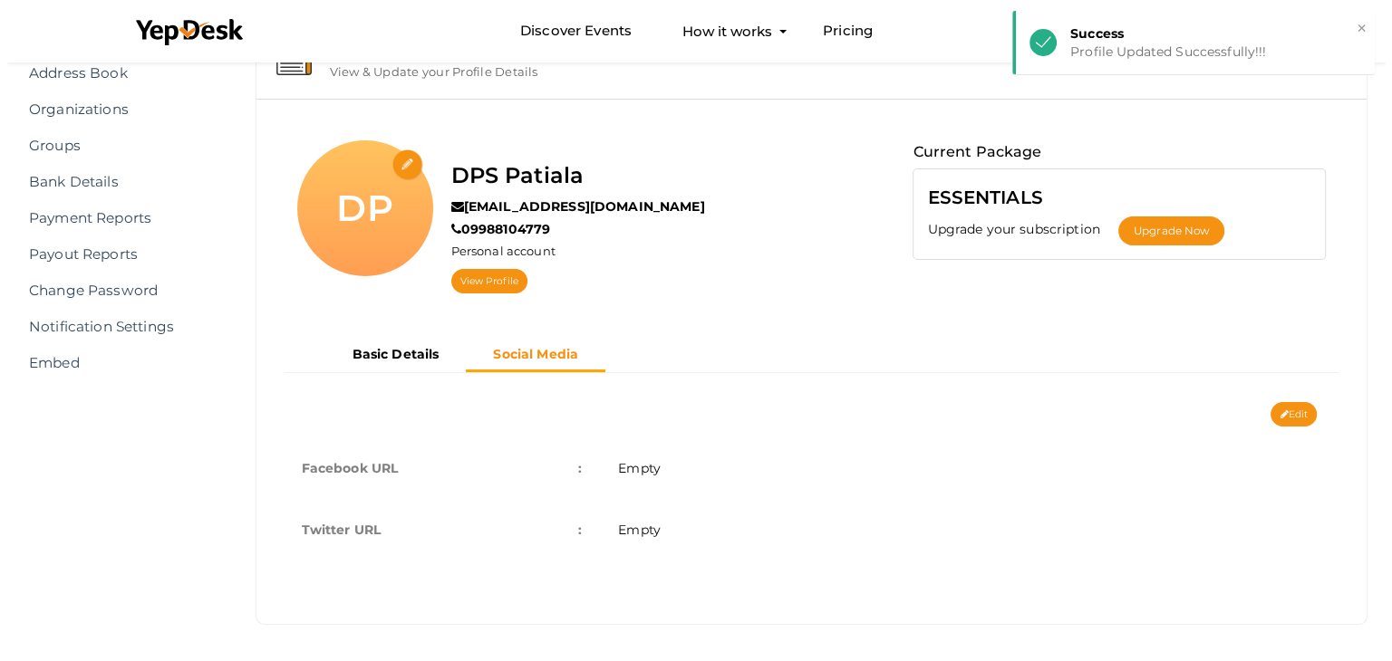
scroll to position [83, 0]
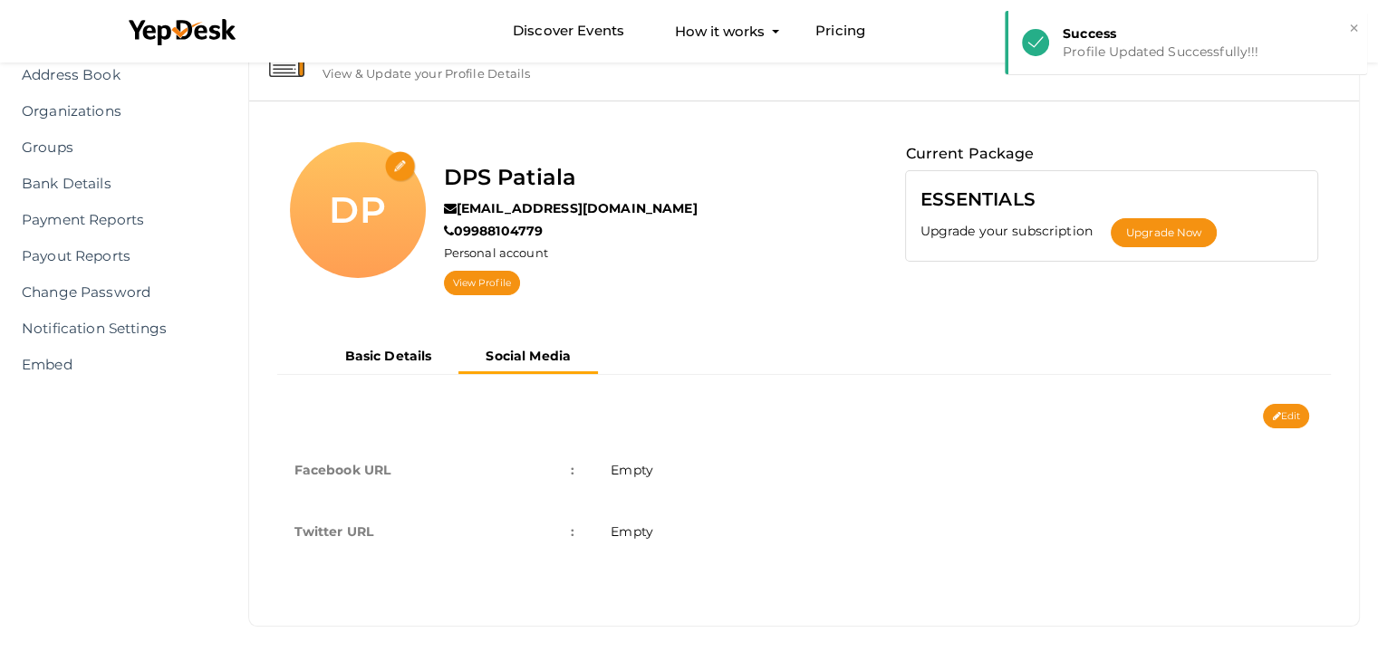
click at [393, 162] on input "file" at bounding box center [401, 167] width 32 height 32
type input "C:\fakepath\dps.jpg"
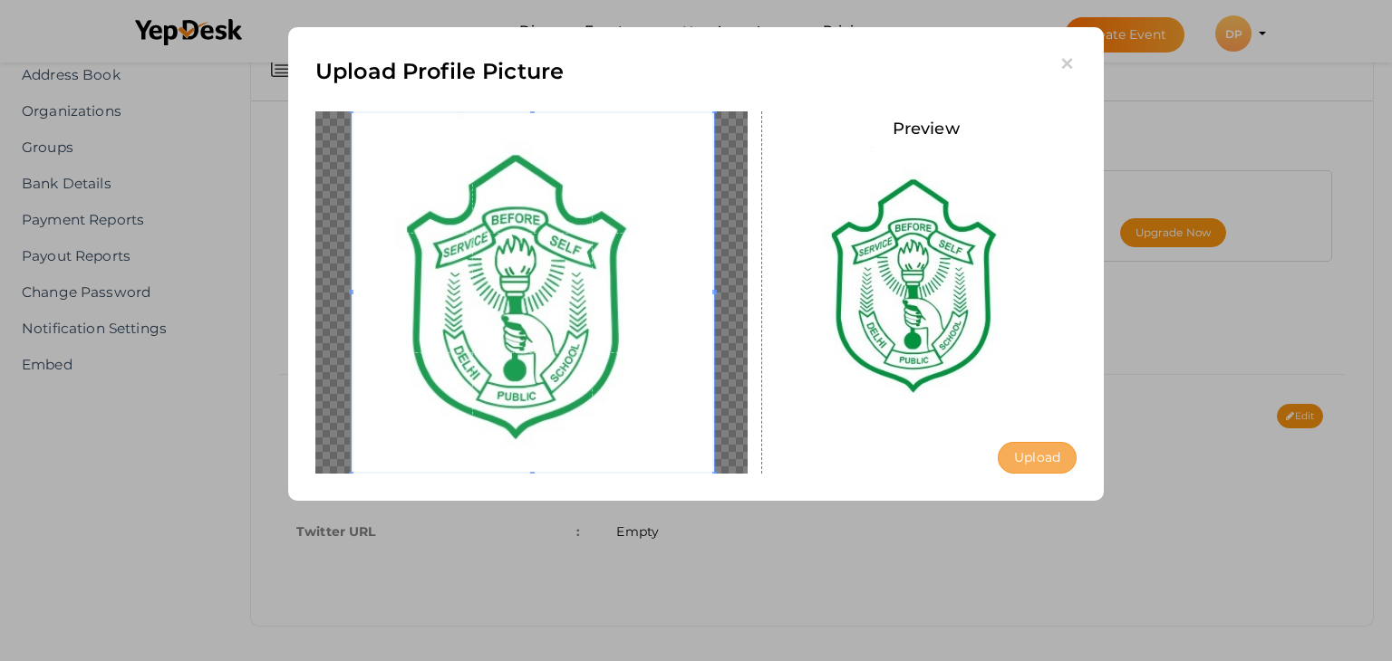
click at [1018, 461] on button "Upload" at bounding box center [1037, 458] width 79 height 32
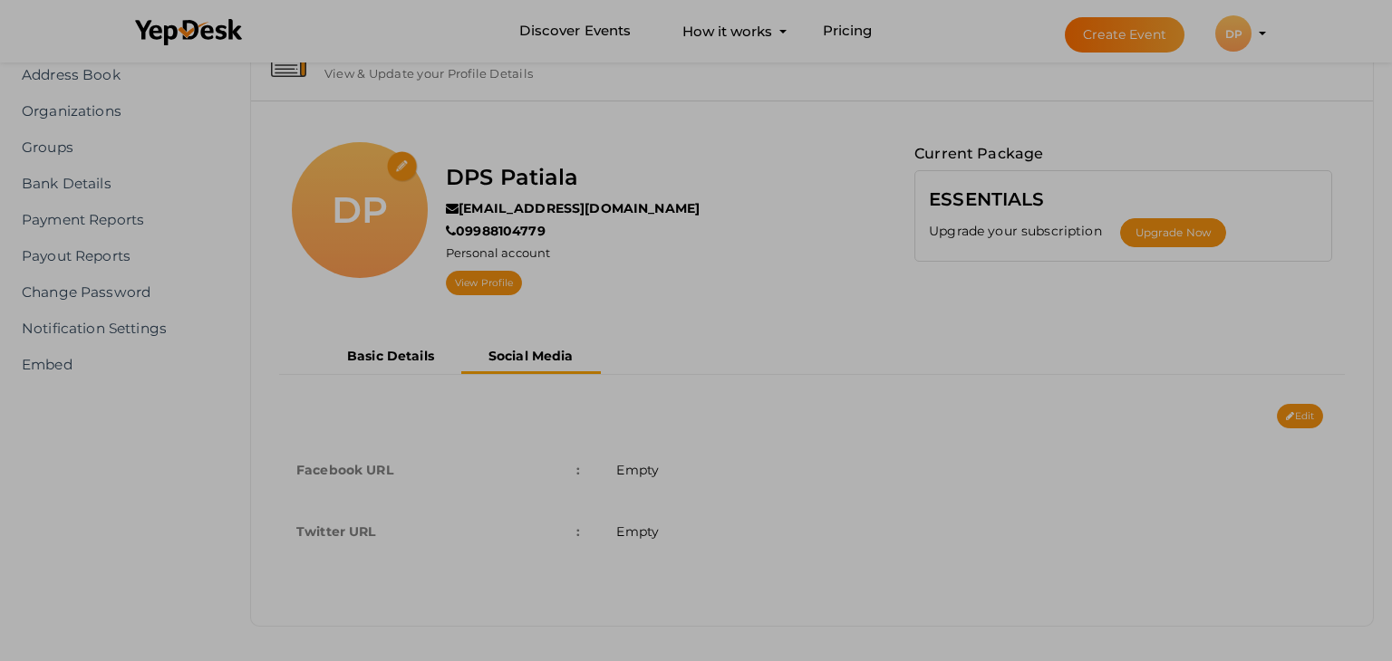
scroll to position [0, 0]
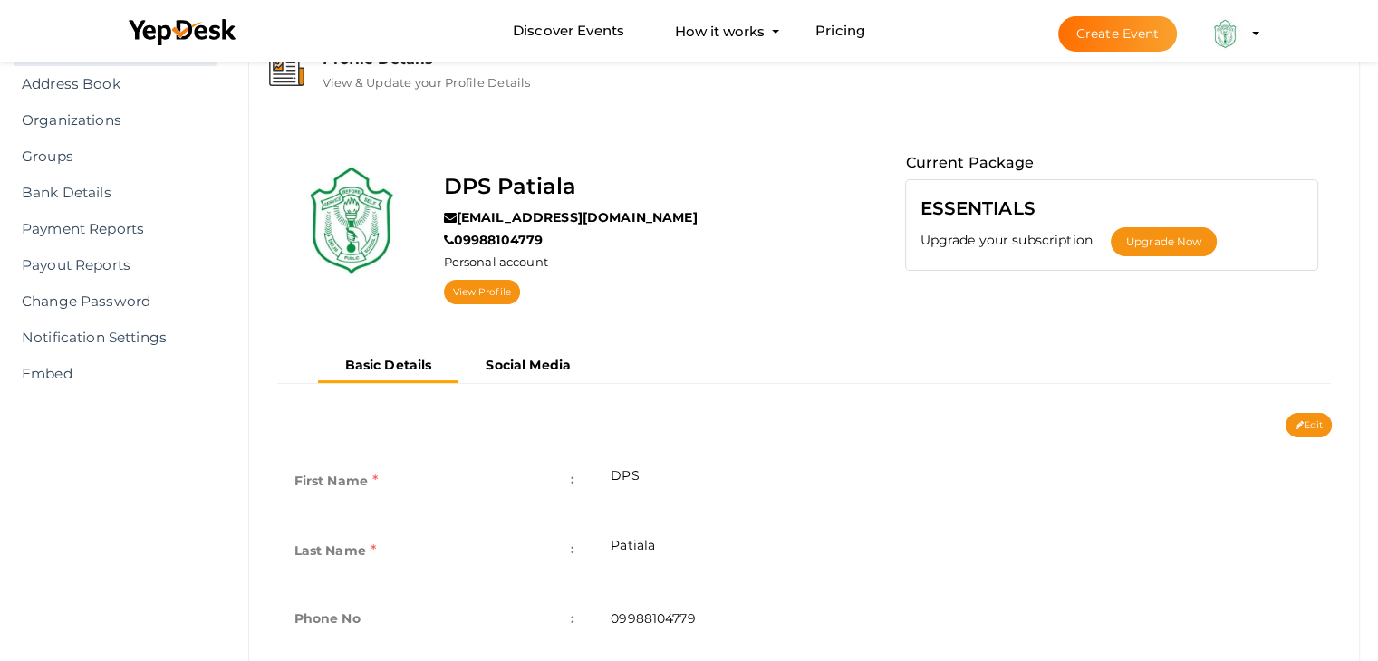
scroll to position [272, 0]
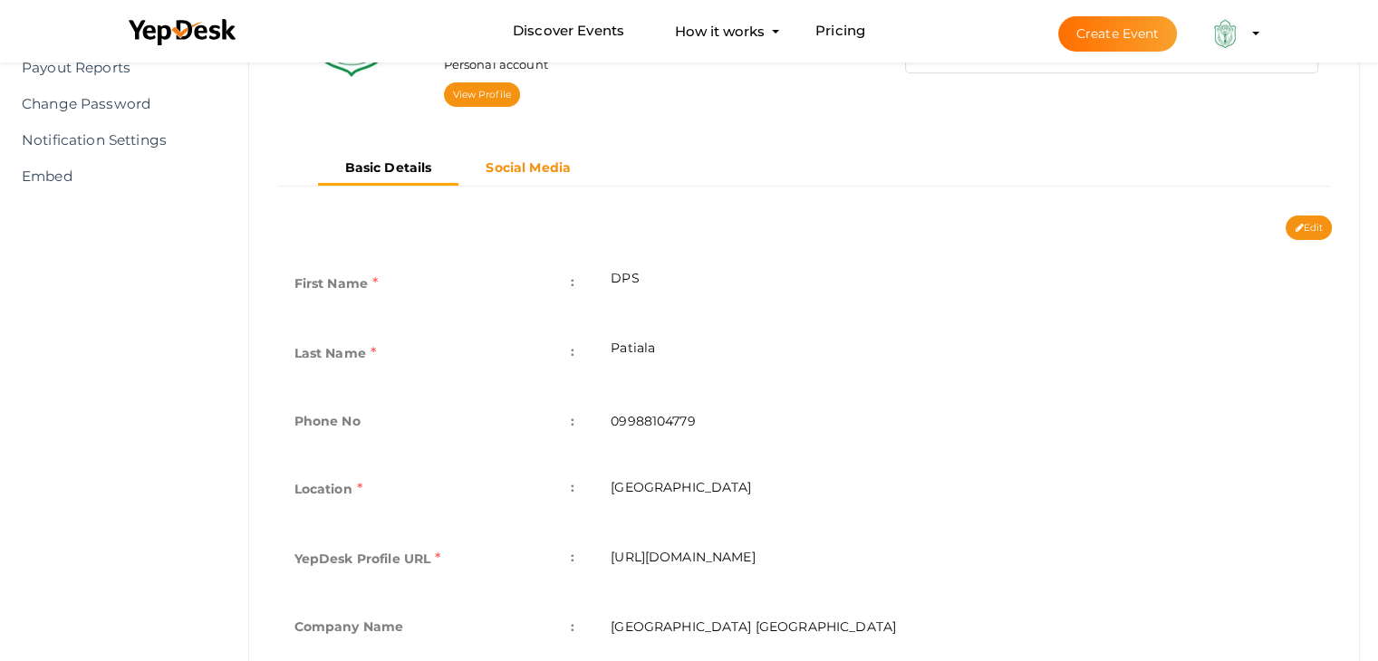
click at [533, 169] on b "Social Media" at bounding box center [528, 167] width 85 height 16
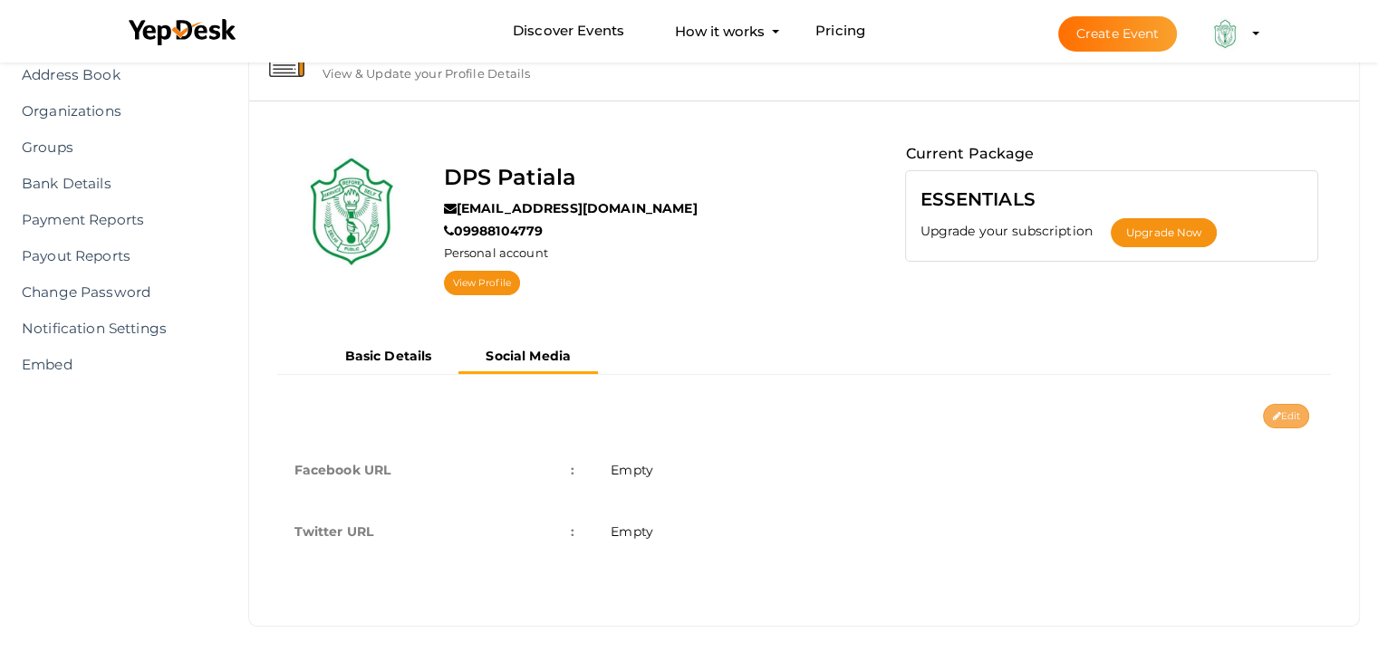
click at [1280, 414] on button "Edit" at bounding box center [1286, 416] width 46 height 24
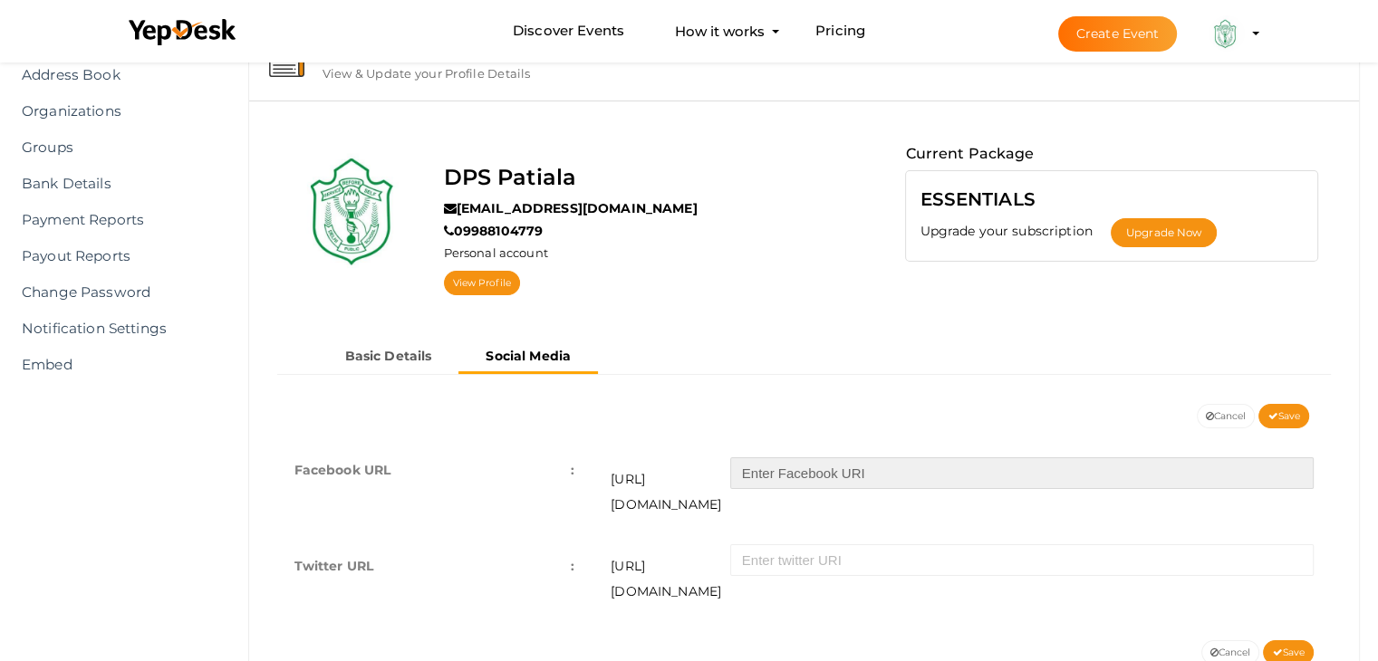
click at [805, 471] on input "text" at bounding box center [1021, 474] width 583 height 32
paste input "patialadps1"
type input "patialadps1"
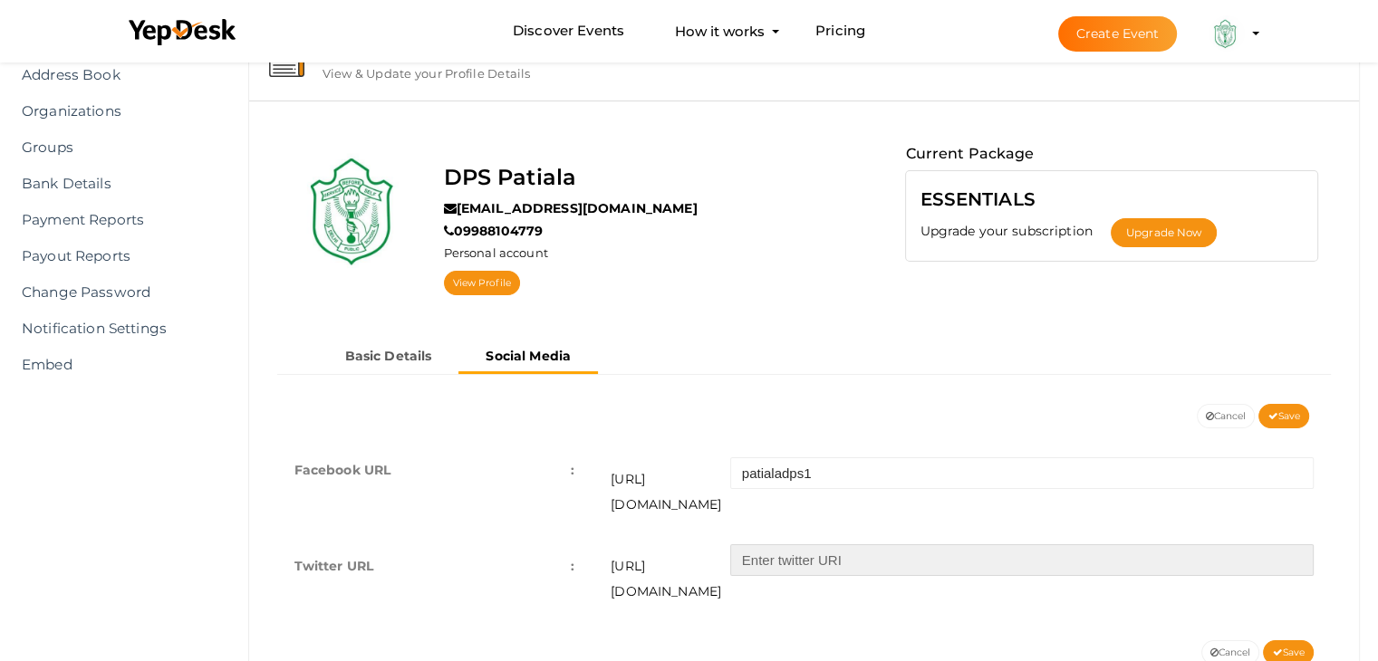
click at [825, 545] on input "text" at bounding box center [1021, 561] width 583 height 32
paste input "dpspatiala"
type input "dpspatiala"
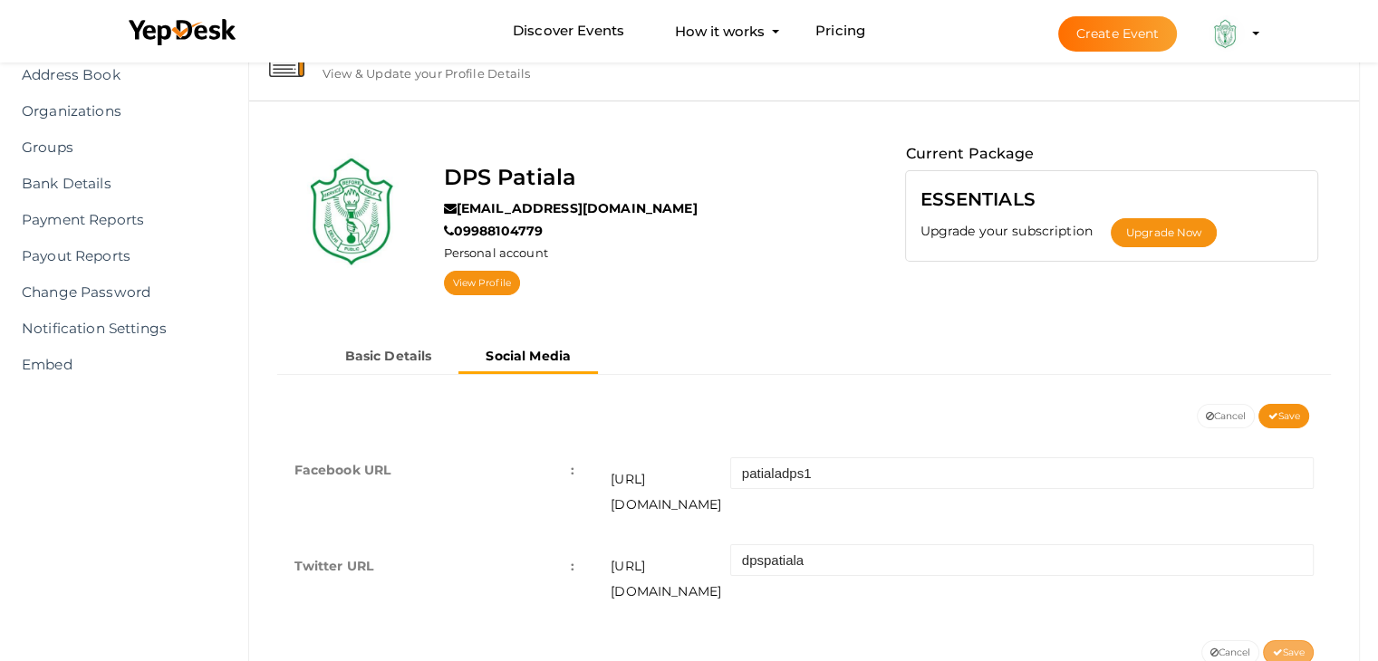
click at [1272, 649] on icon at bounding box center [1277, 654] width 10 height 10
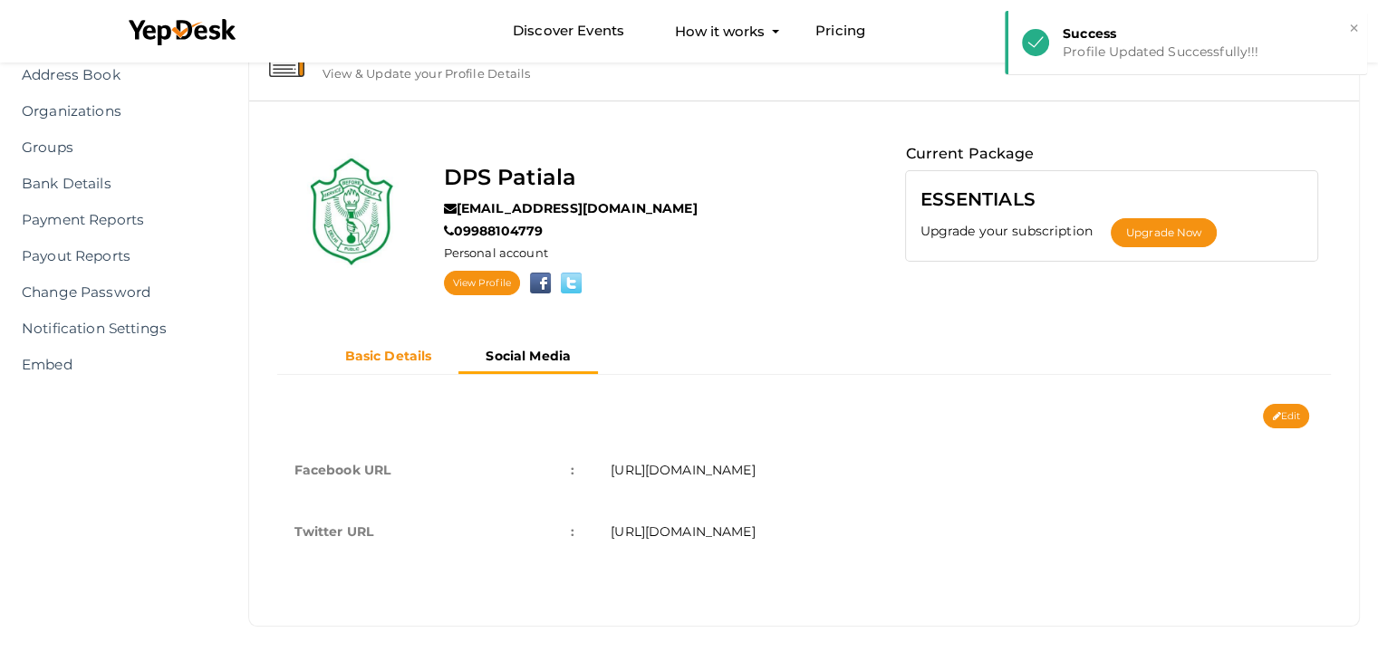
click at [381, 357] on b "Basic Details" at bounding box center [388, 356] width 87 height 16
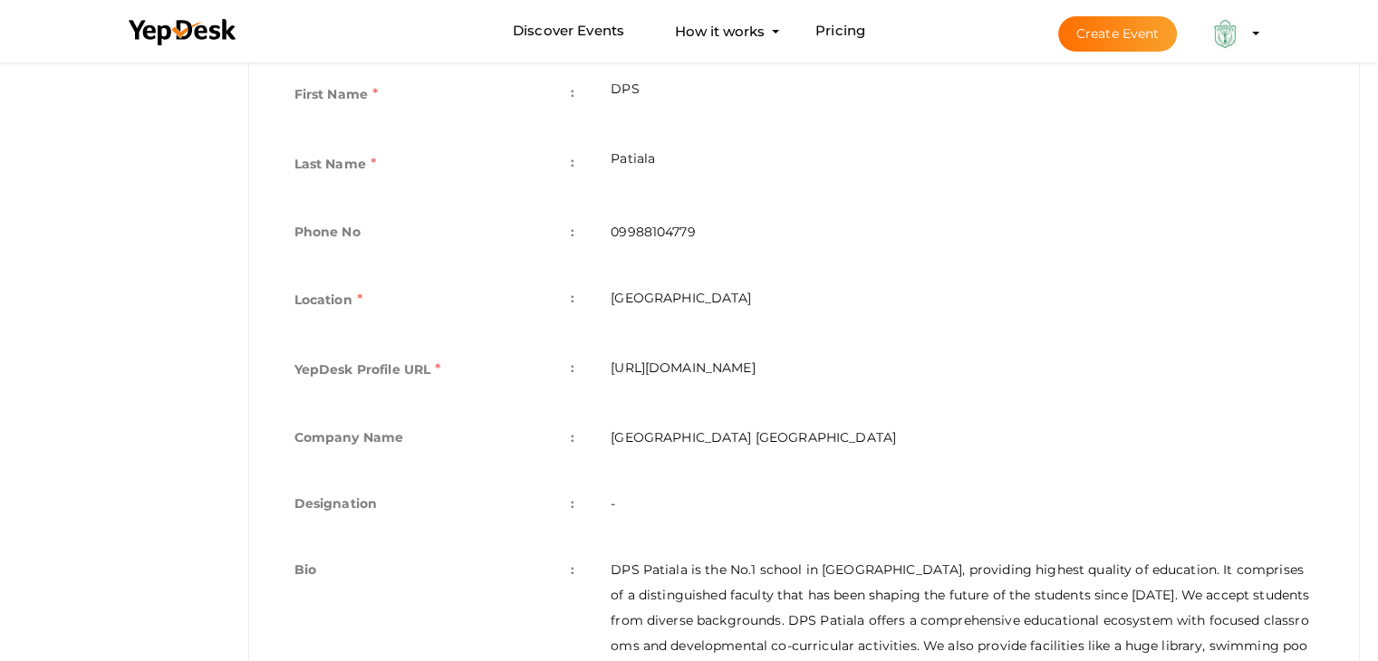
scroll to position [621, 0]
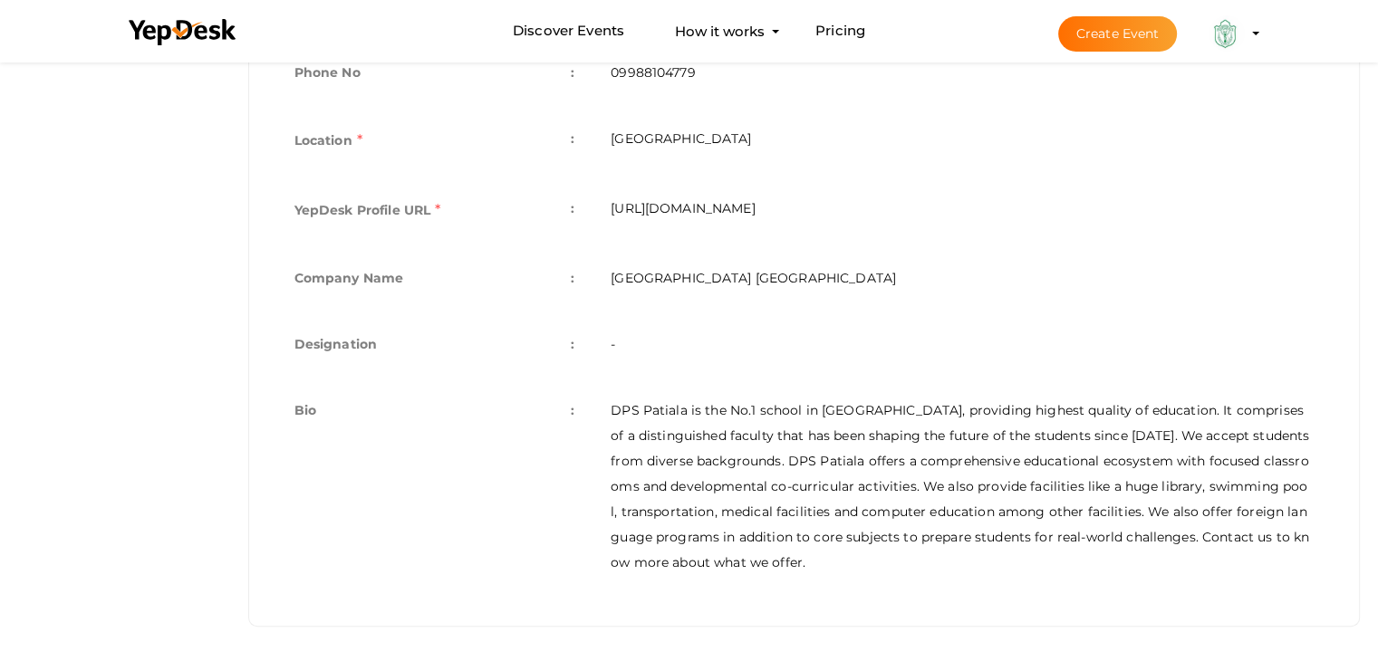
click at [711, 208] on td "https://www.yepdesk.com/profile/dps-patiala" at bounding box center [962, 213] width 739 height 70
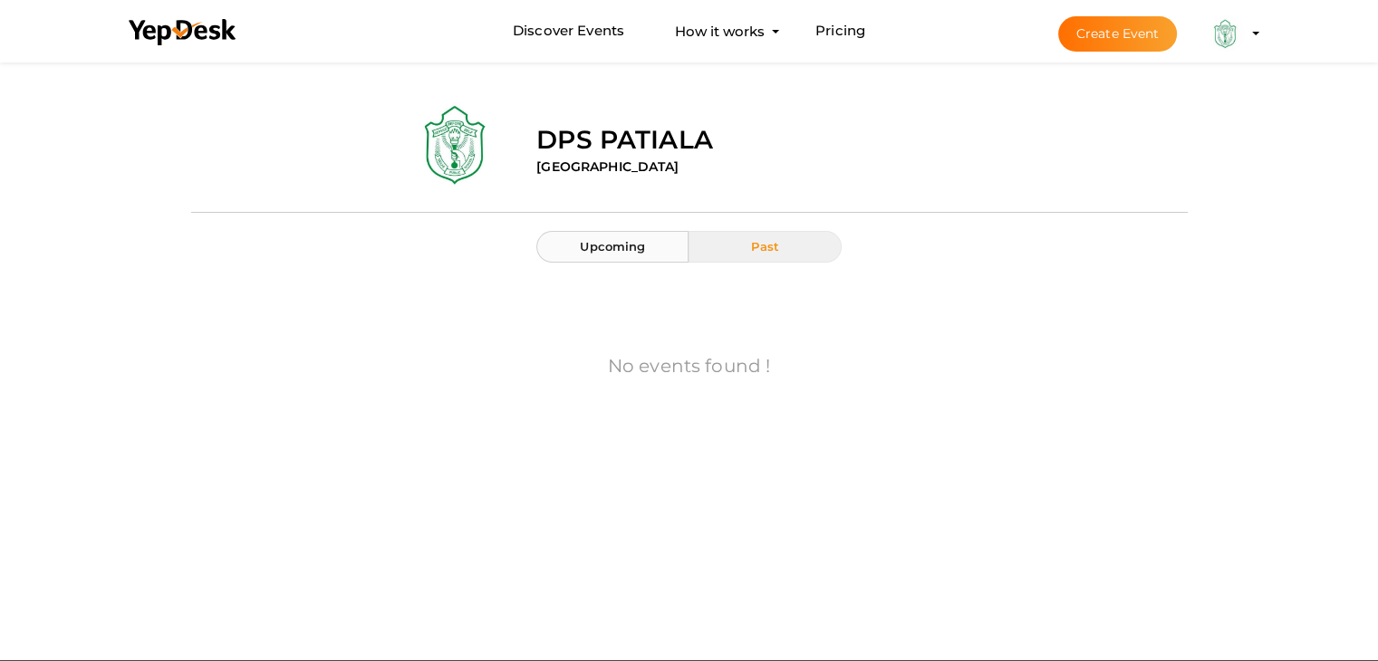
click at [635, 244] on span "Upcoming" at bounding box center [612, 246] width 65 height 14
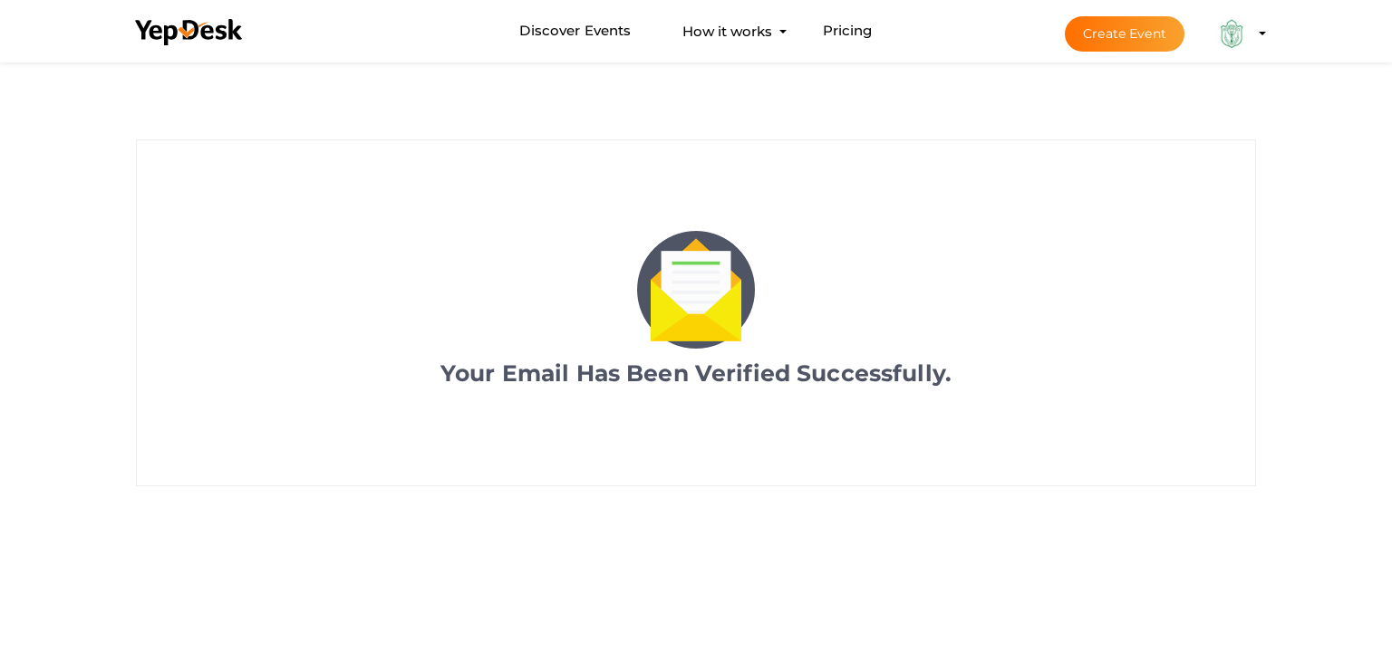
click at [1241, 24] on img at bounding box center [1233, 33] width 36 height 36
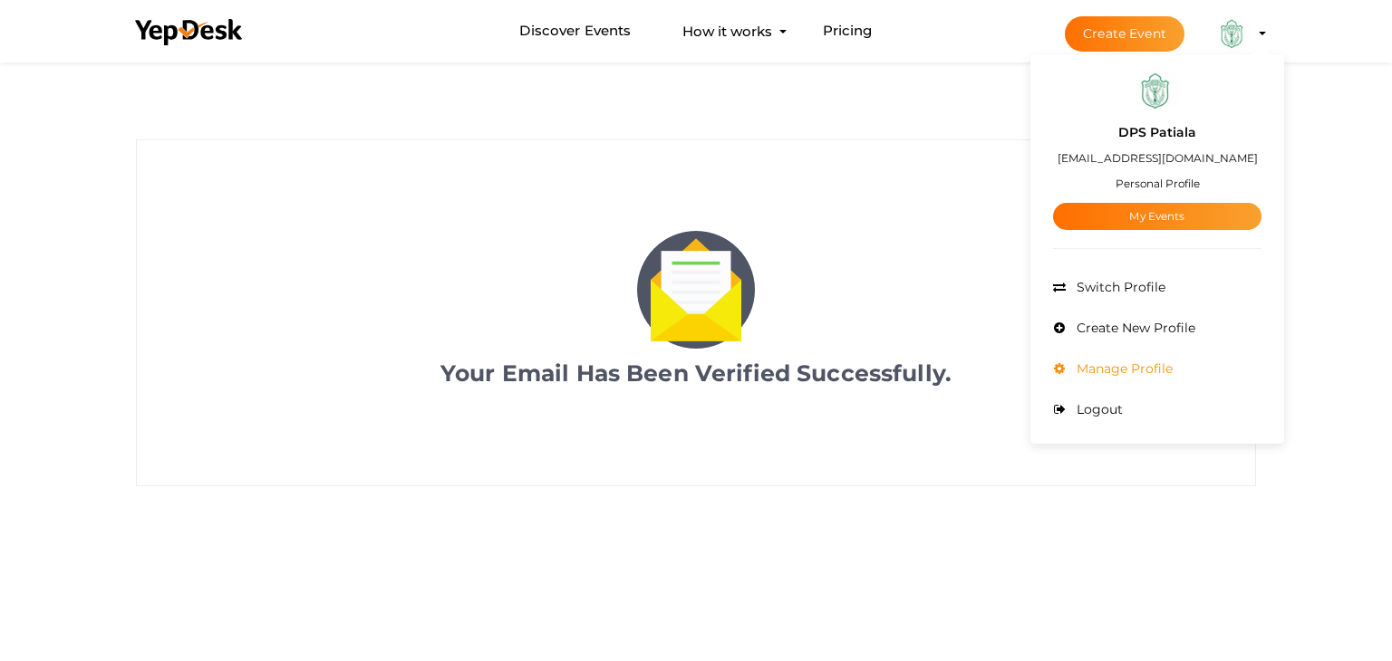
click at [1105, 379] on li "Manage Profile" at bounding box center [1157, 369] width 208 height 41
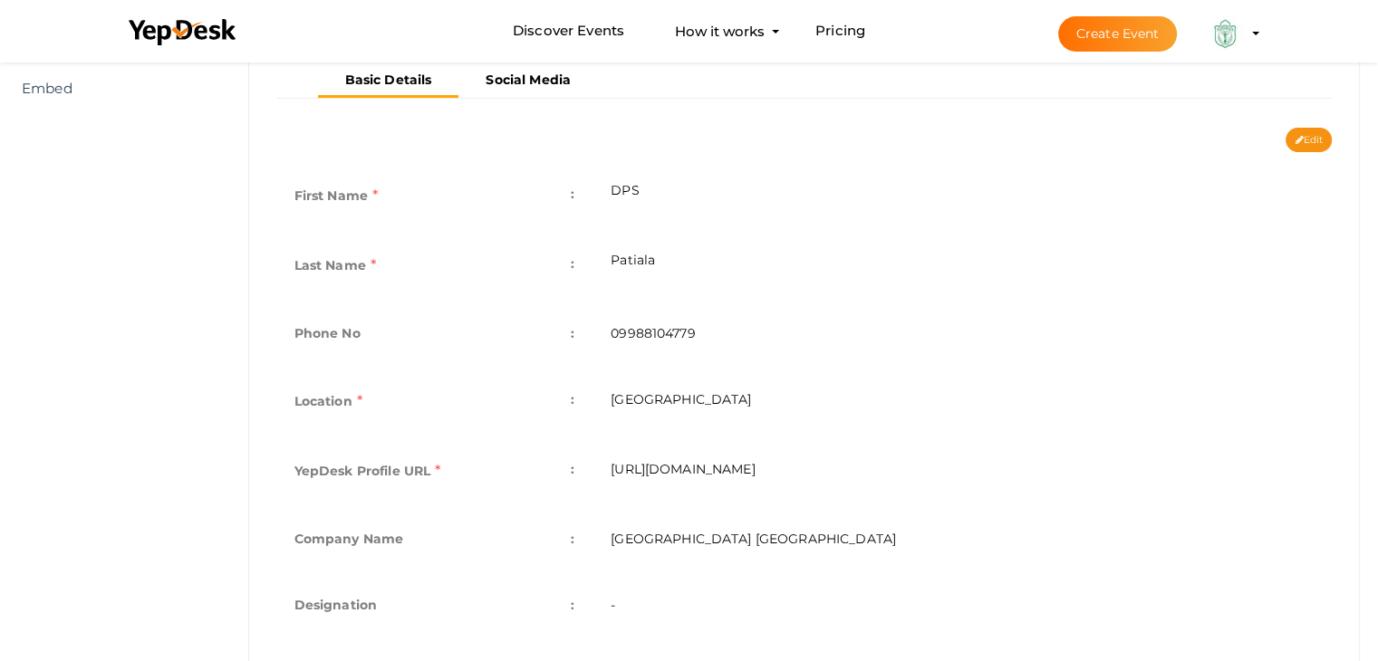
scroll to position [362, 0]
click at [630, 455] on td "[URL][DOMAIN_NAME]" at bounding box center [962, 471] width 739 height 70
